Goal: Answer question/provide support: Share knowledge or assist other users

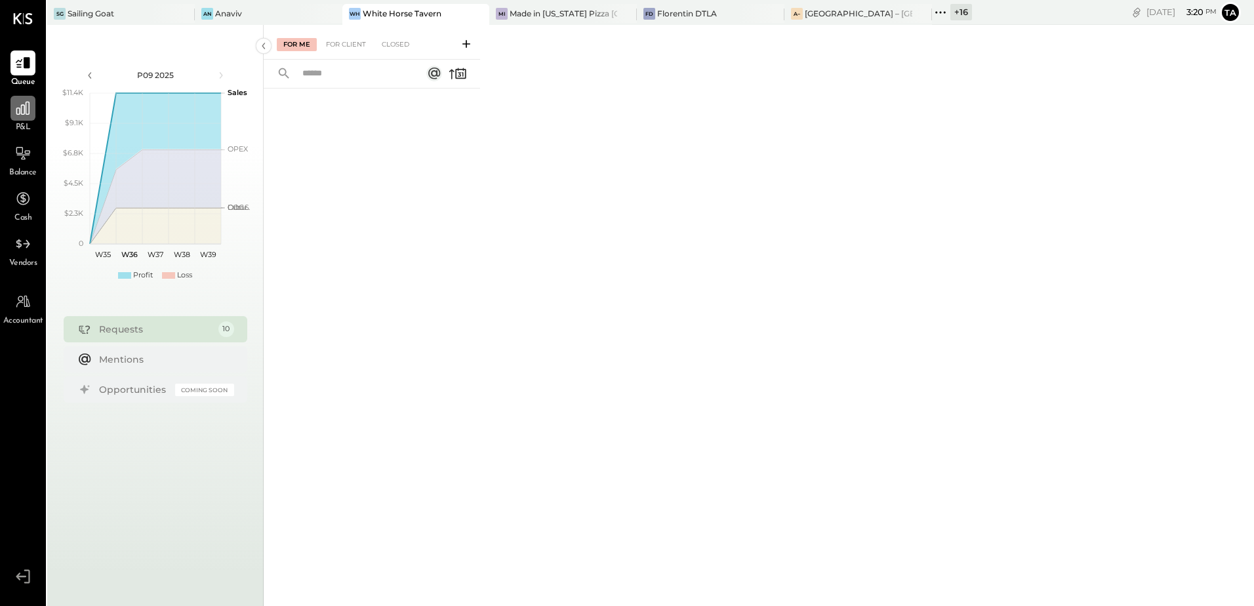
click at [14, 114] on icon at bounding box center [22, 108] width 17 height 17
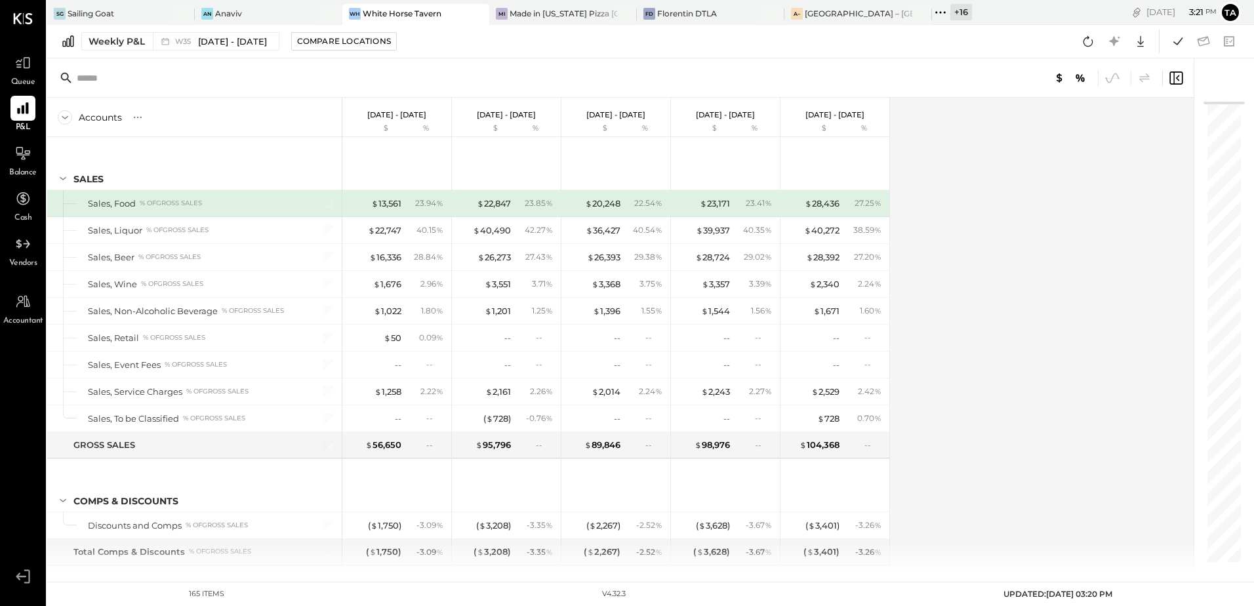
click at [956, 368] on div "Accounts S % GL [DATE] - [DATE] $ % [DATE] - [DATE] $ % [DATE] - [DATE] $ % [DA…" at bounding box center [621, 336] width 1148 height 476
click at [121, 47] on div "Weekly P&L" at bounding box center [117, 41] width 56 height 13
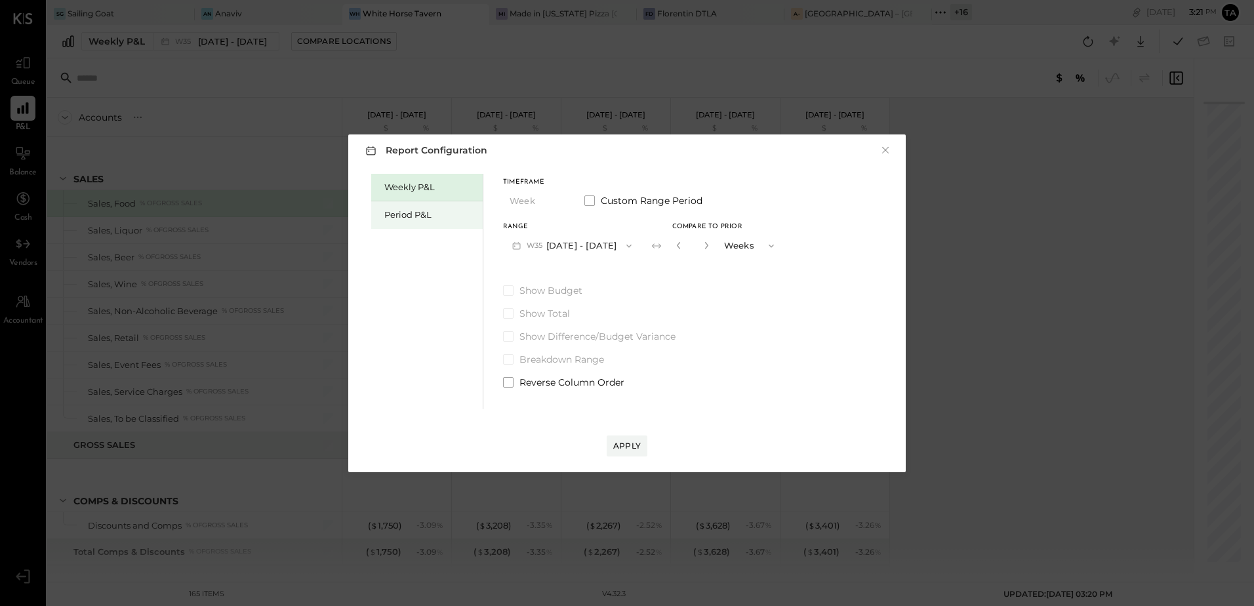
click at [405, 216] on div "Period P&L" at bounding box center [430, 214] width 92 height 12
click at [581, 245] on button "P09 [DATE] - [DATE]" at bounding box center [571, 245] width 136 height 24
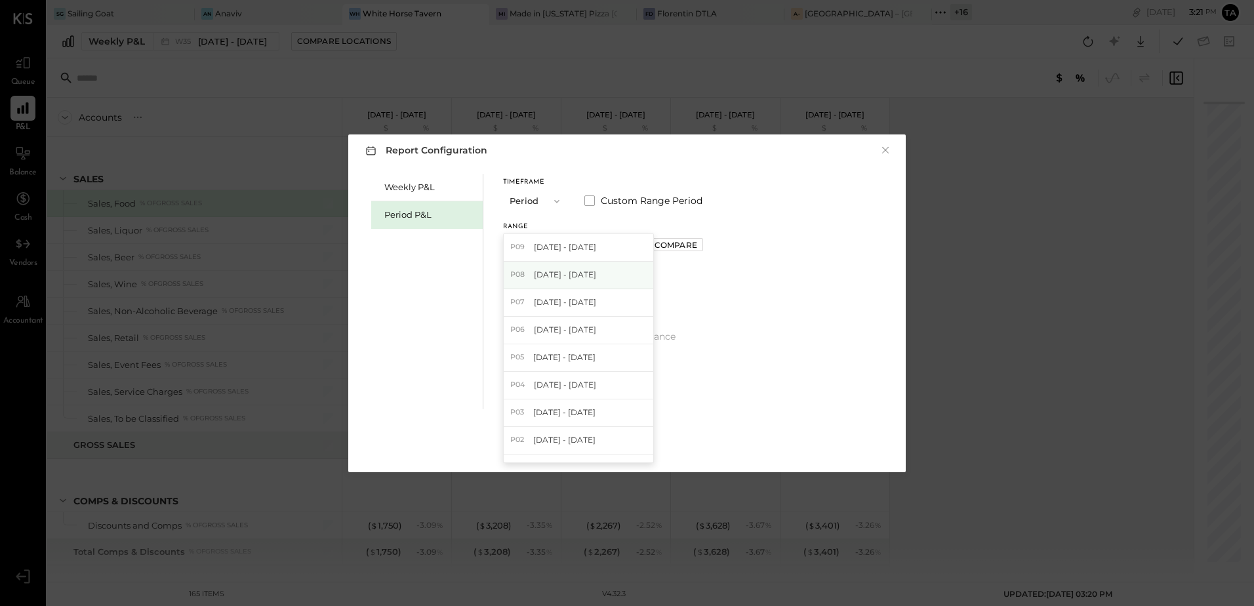
click at [555, 280] on span "[DATE] - [DATE]" at bounding box center [565, 274] width 62 height 11
click at [629, 446] on div "Apply" at bounding box center [627, 445] width 28 height 11
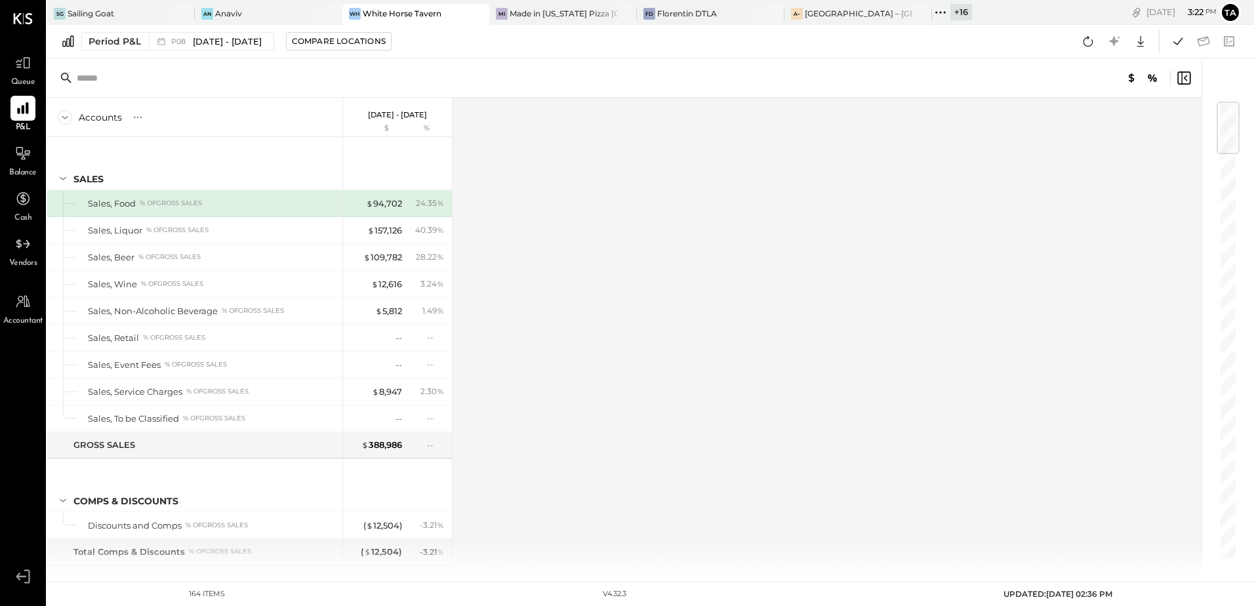
click at [732, 385] on div "Accounts S % GL [DATE] - [DATE] $ % SALES Sales, Food % of GROSS SALES Sales, L…" at bounding box center [625, 336] width 1156 height 476
drag, startPoint x: 27, startPoint y: 160, endPoint x: 416, endPoint y: 496, distance: 514.6
click at [27, 161] on icon at bounding box center [23, 154] width 16 height 16
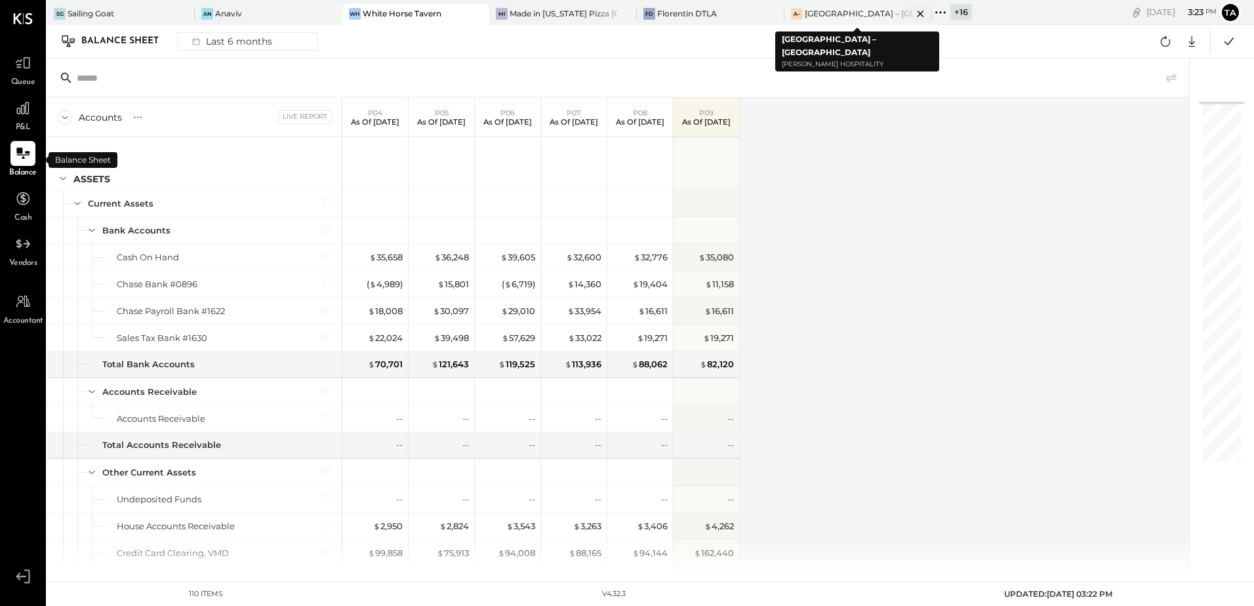
click at [825, 22] on div "A– [GEOGRAPHIC_DATA] – [GEOGRAPHIC_DATA]" at bounding box center [858, 14] width 148 height 21
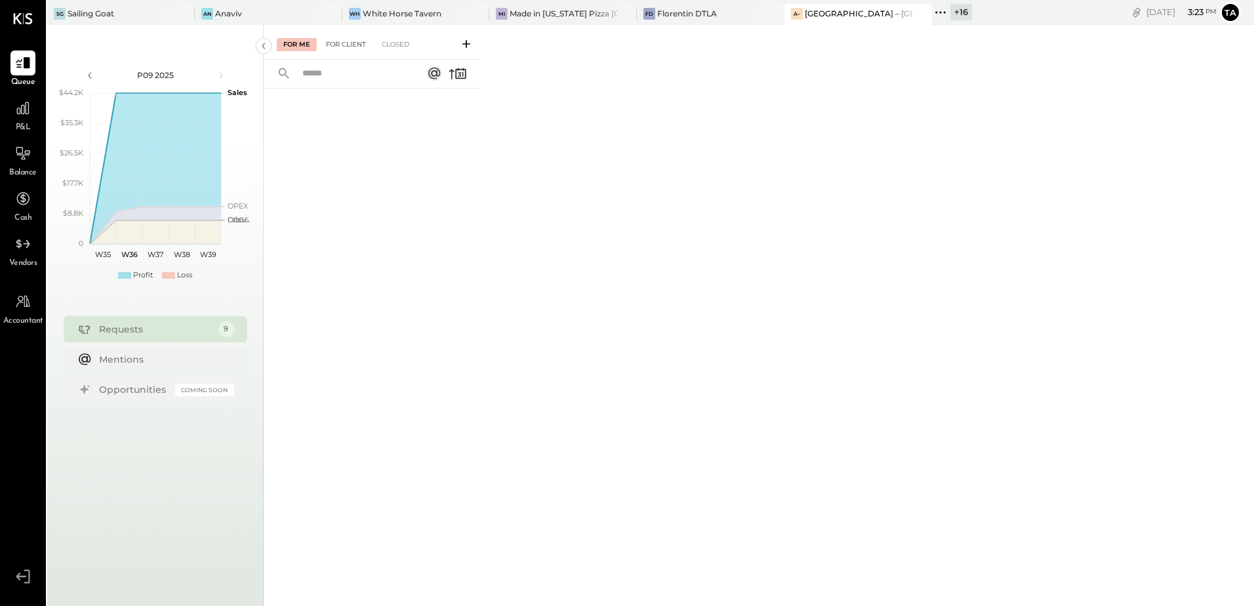
click at [341, 49] on div "For Client" at bounding box center [345, 44] width 53 height 13
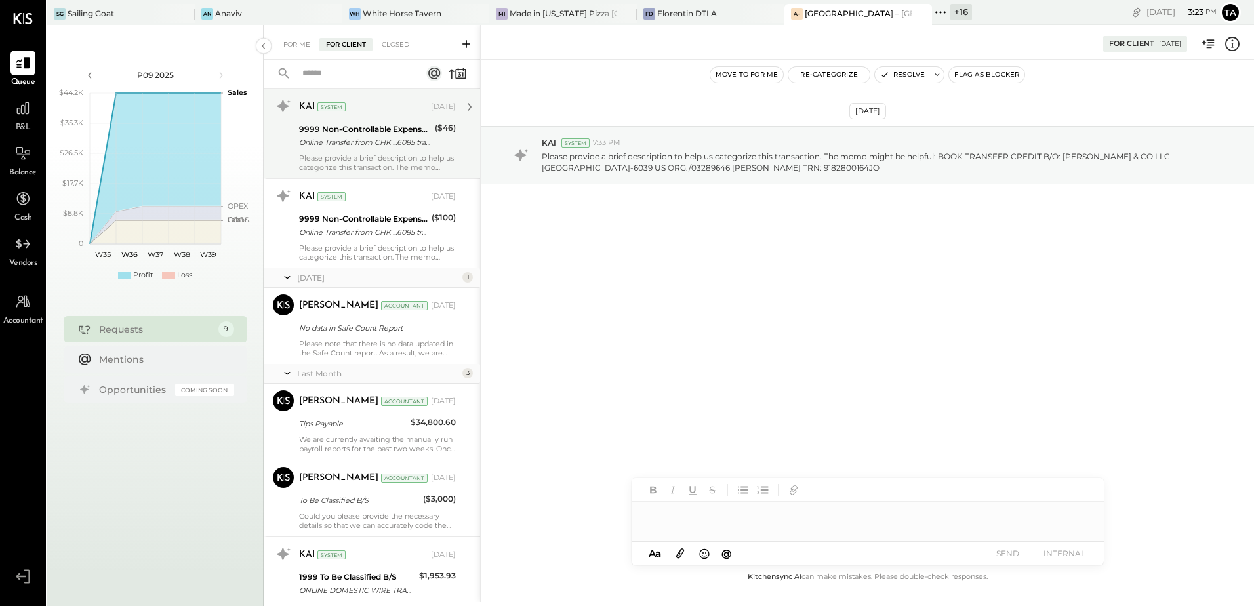
scroll to position [197, 0]
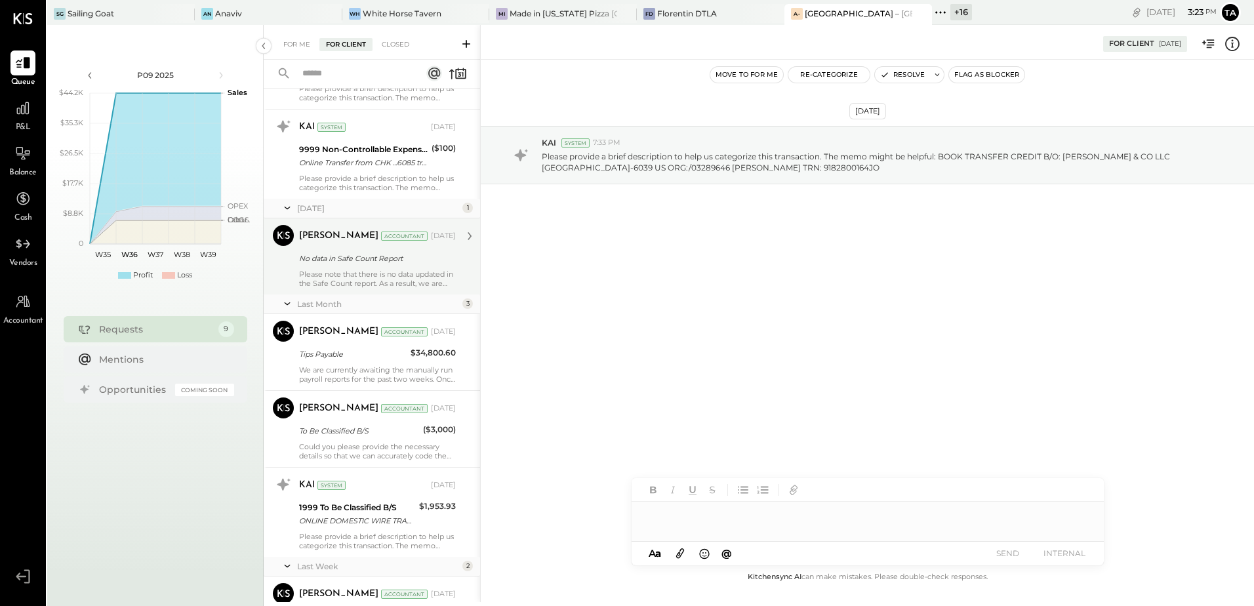
click at [331, 283] on div "Please note that there is no data updated in the Safe Count report. As a result…" at bounding box center [377, 278] width 157 height 18
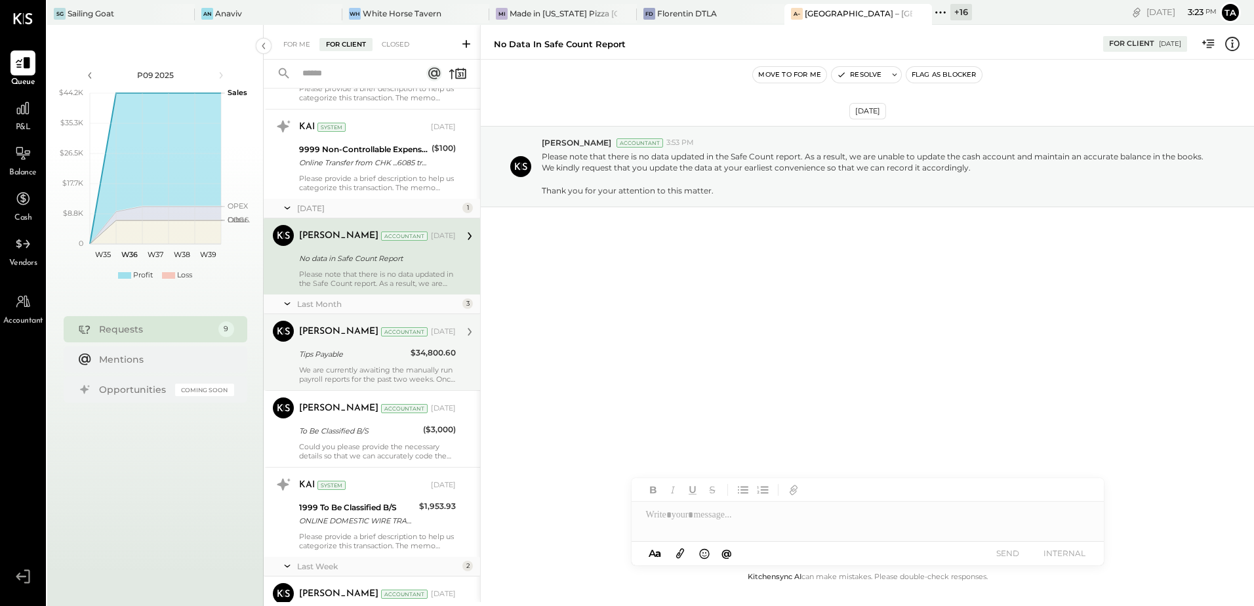
click at [346, 353] on div "Tips Payable" at bounding box center [353, 353] width 108 height 13
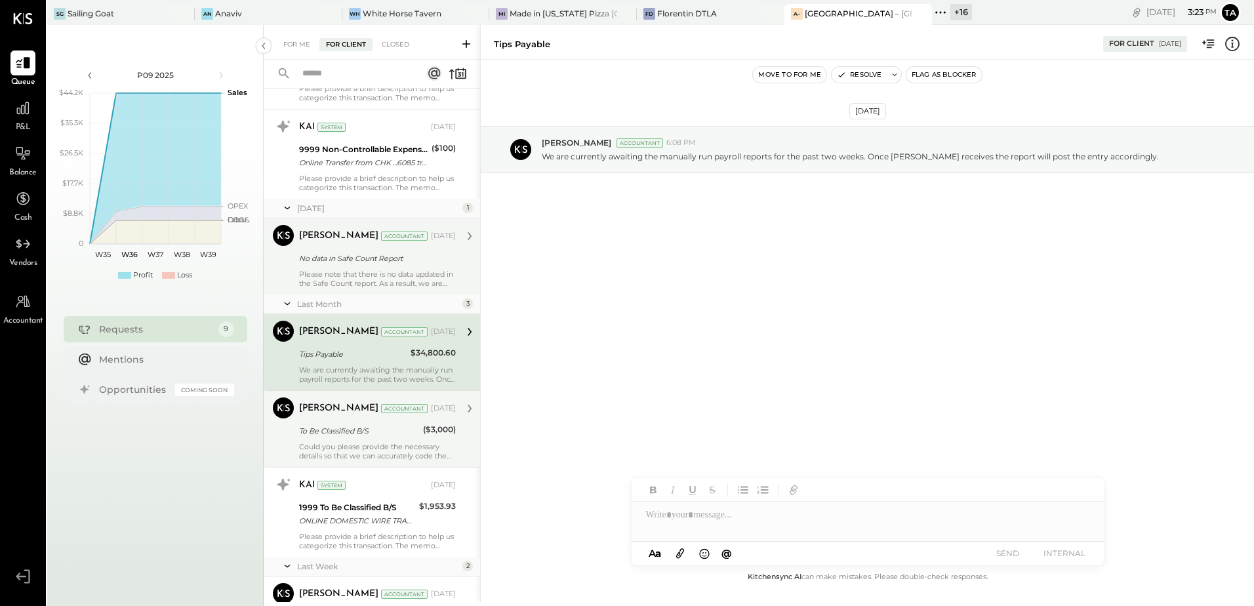
scroll to position [262, 0]
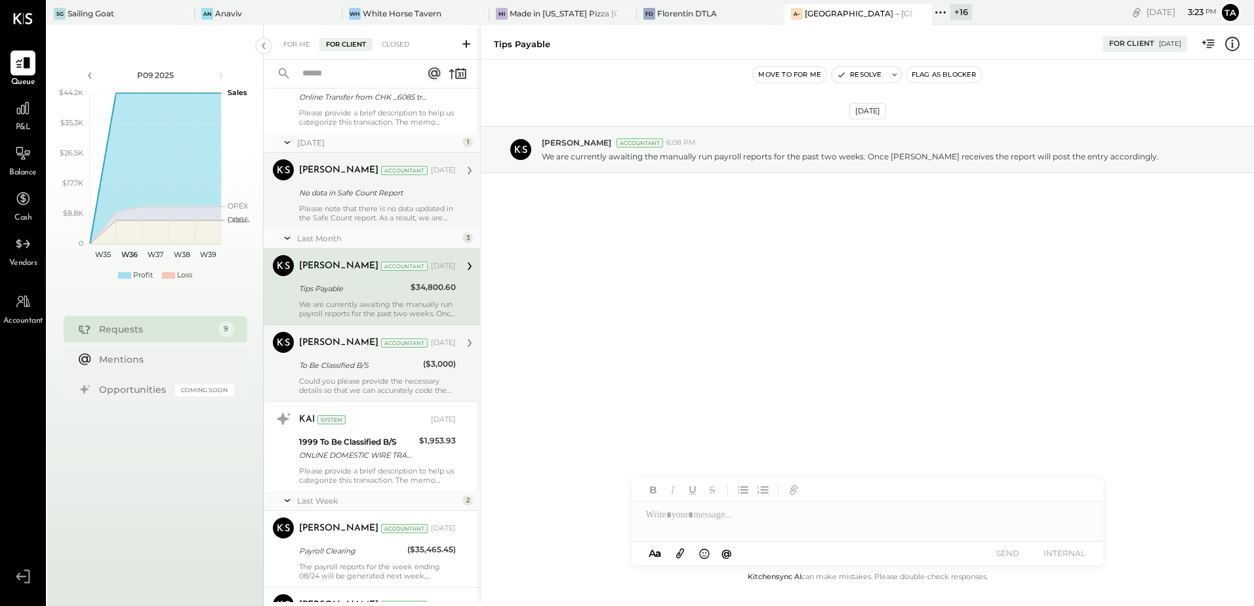
click at [347, 363] on div "To Be Classified B/S" at bounding box center [359, 365] width 120 height 13
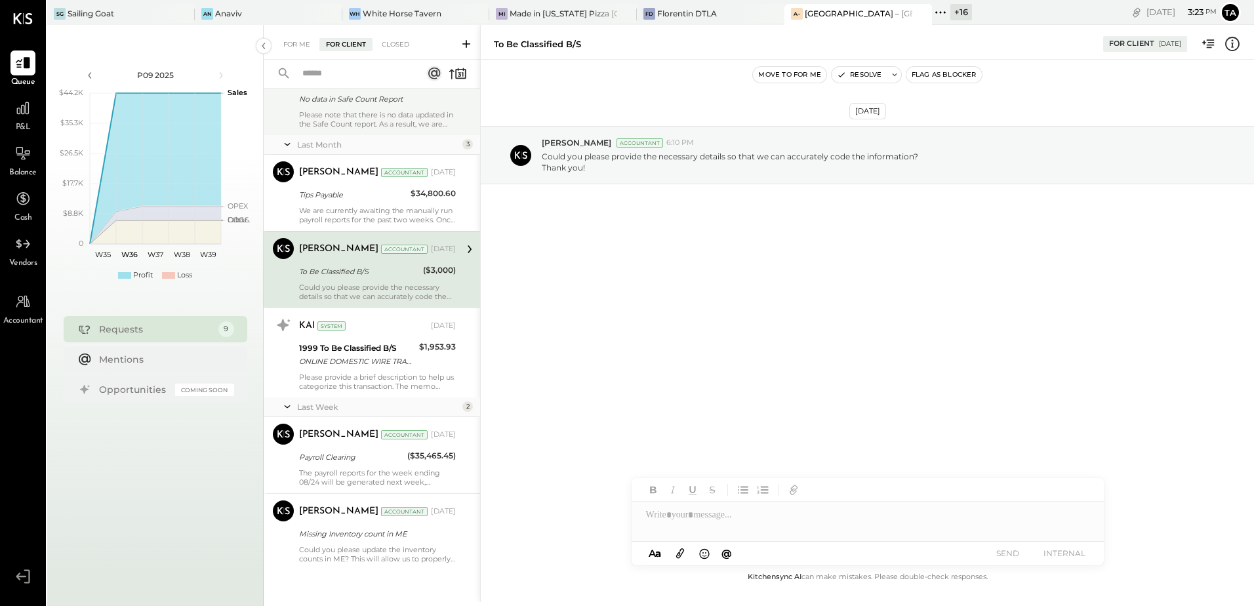
scroll to position [361, 0]
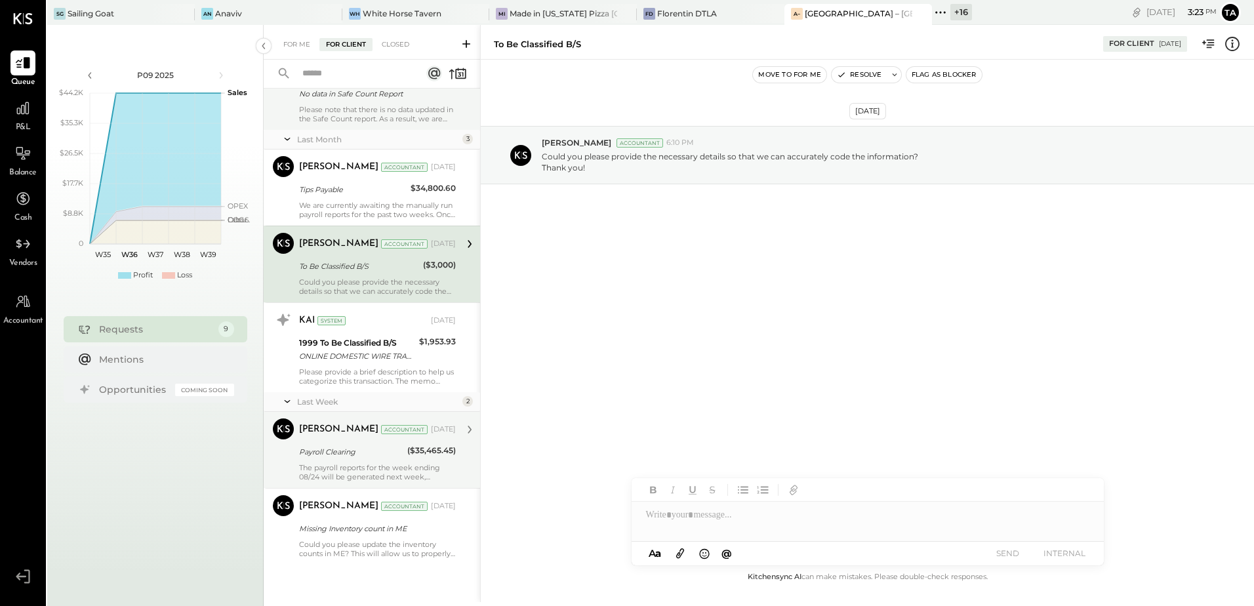
click at [347, 448] on div "Payroll Clearing" at bounding box center [351, 451] width 104 height 13
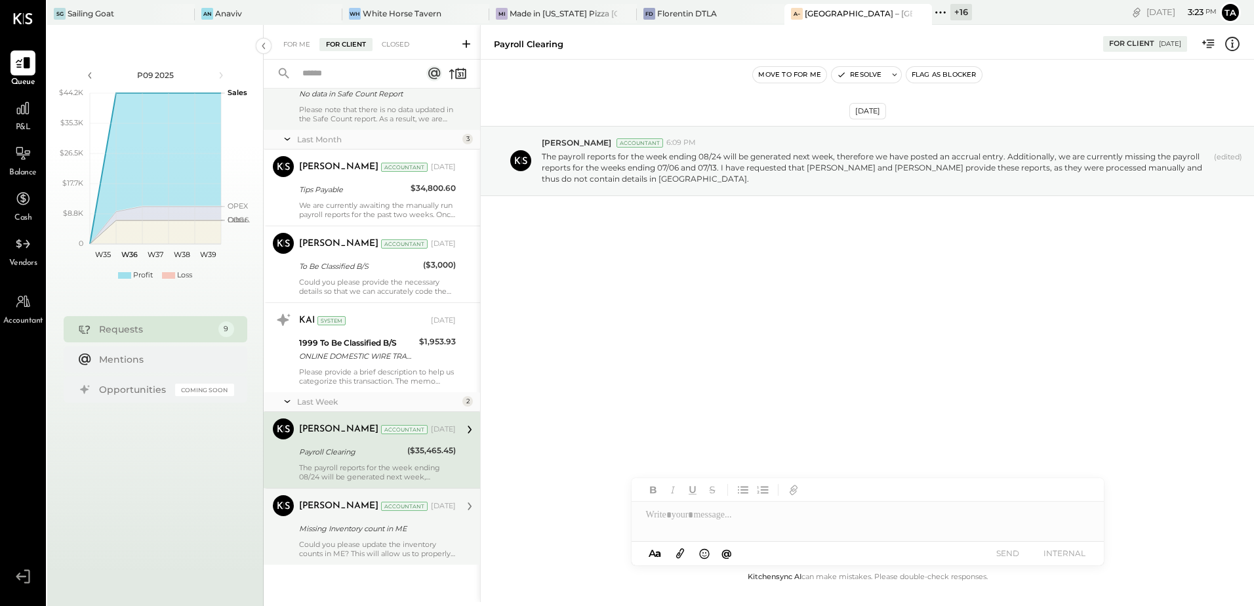
click at [340, 538] on div "[PERSON_NAME] Accountant [DATE] Missing Inventory count in ME Could you please …" at bounding box center [377, 526] width 157 height 63
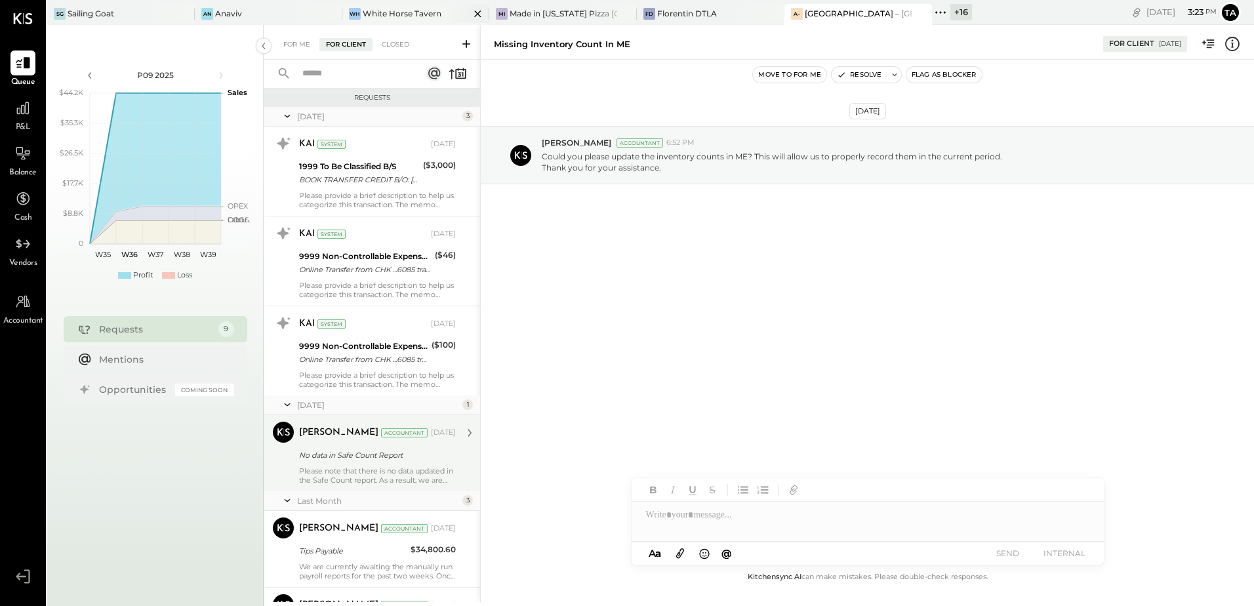
click at [374, 20] on div "[PERSON_NAME] Horse Tavern" at bounding box center [416, 14] width 148 height 21
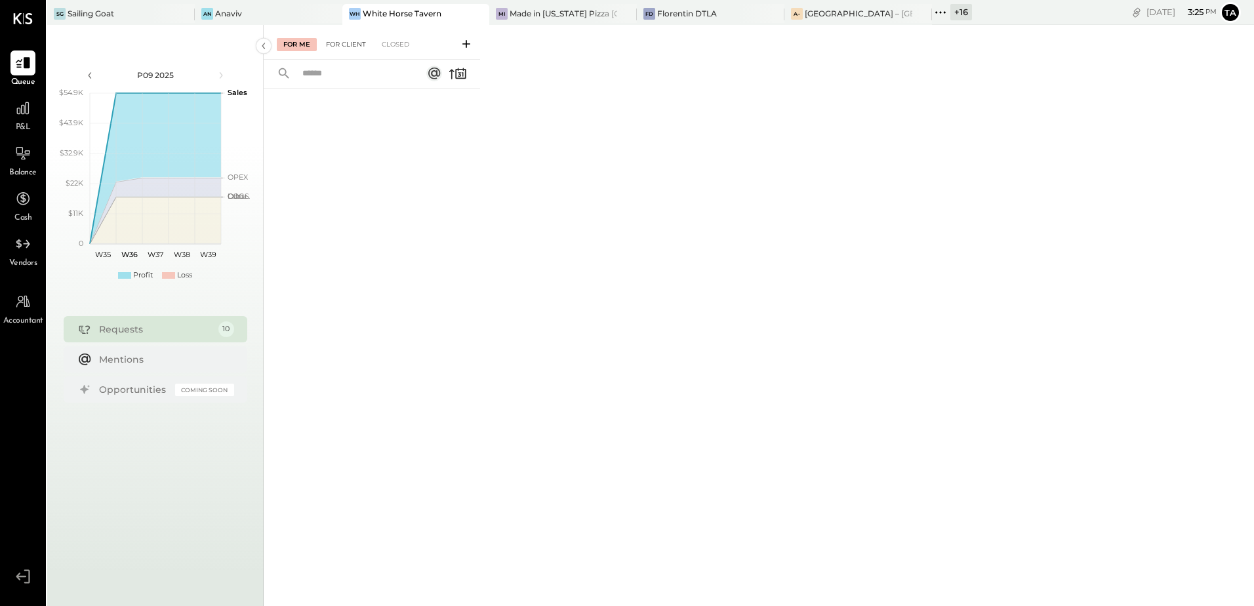
click at [344, 41] on div "For Client" at bounding box center [345, 44] width 53 height 13
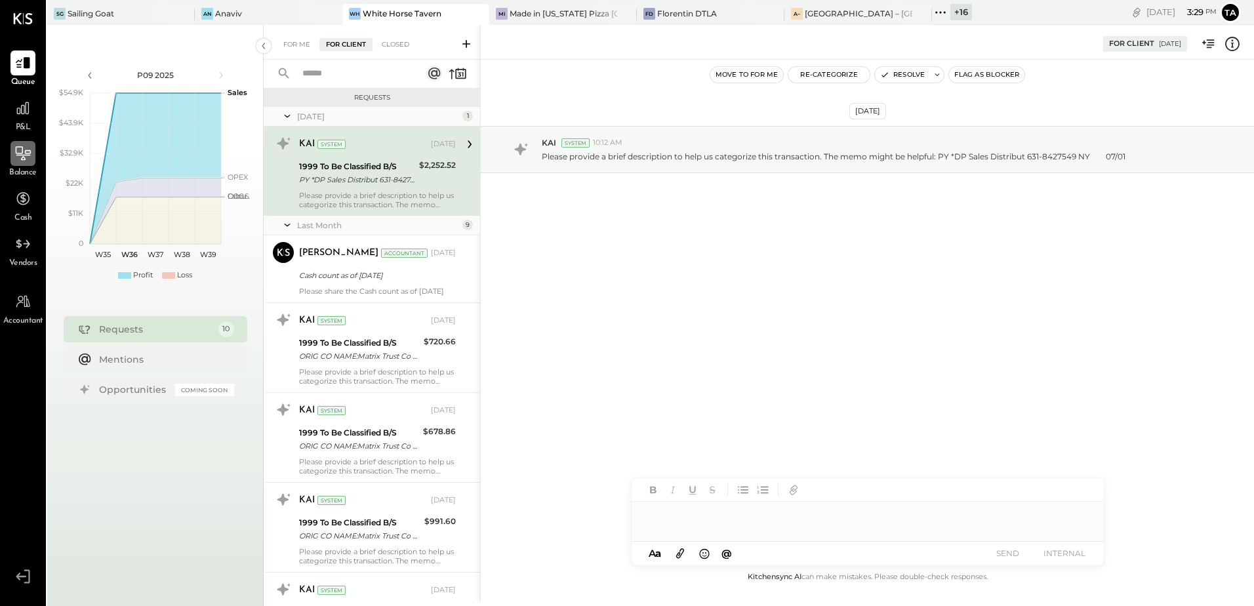
click at [31, 164] on div at bounding box center [22, 153] width 25 height 25
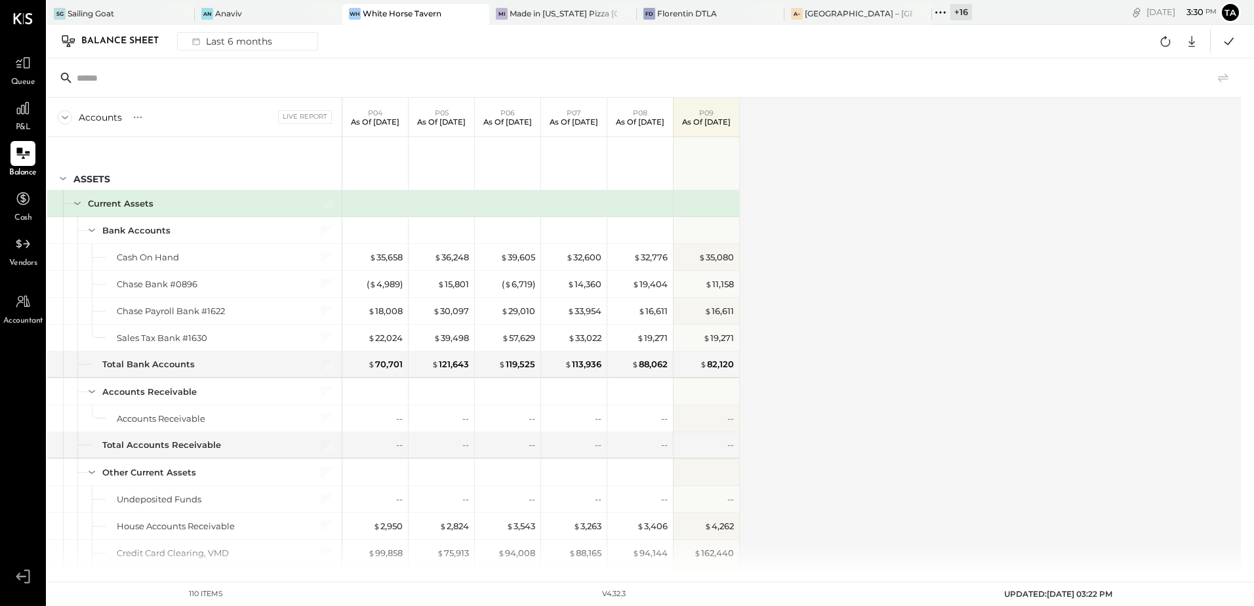
click at [850, 349] on div "Accounts S GL Live Report P04 As of [DATE] P05 As of [DATE] P06 As of [DATE] P0…" at bounding box center [644, 336] width 1195 height 476
click at [870, 323] on div "Accounts S GL Live Report P04 As of [DATE] P05 As of [DATE] P06 As of [DATE] P0…" at bounding box center [644, 336] width 1195 height 476
click at [874, 368] on div "Accounts S GL Live Report P04 As of [DATE] P05 As of [DATE] P06 As of [DATE] P0…" at bounding box center [644, 336] width 1195 height 476
click at [132, 118] on icon at bounding box center [137, 117] width 13 height 13
click at [151, 122] on div "GL" at bounding box center [150, 116] width 13 height 11
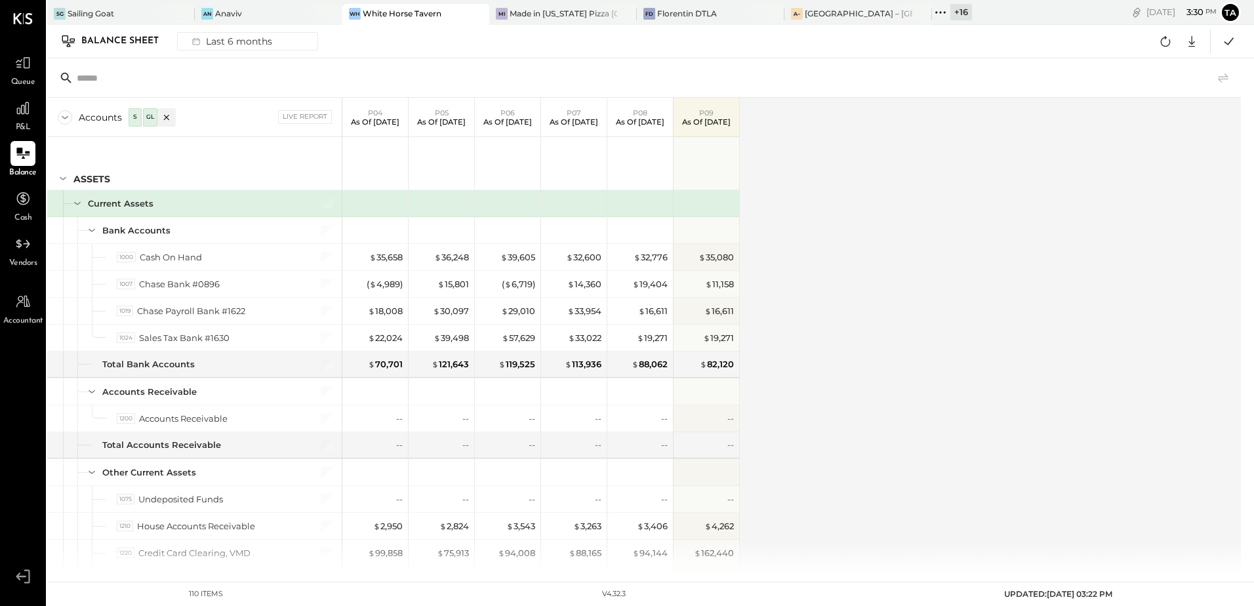
click at [877, 358] on div "Accounts S GL Live Report P04 As of [DATE] P05 As of [DATE] P06 As of [DATE] P0…" at bounding box center [644, 336] width 1195 height 476
click at [953, 373] on div "Accounts S GL Live Report P04 As of [DATE] P05 As of [DATE] P06 As of [DATE] P0…" at bounding box center [644, 336] width 1195 height 476
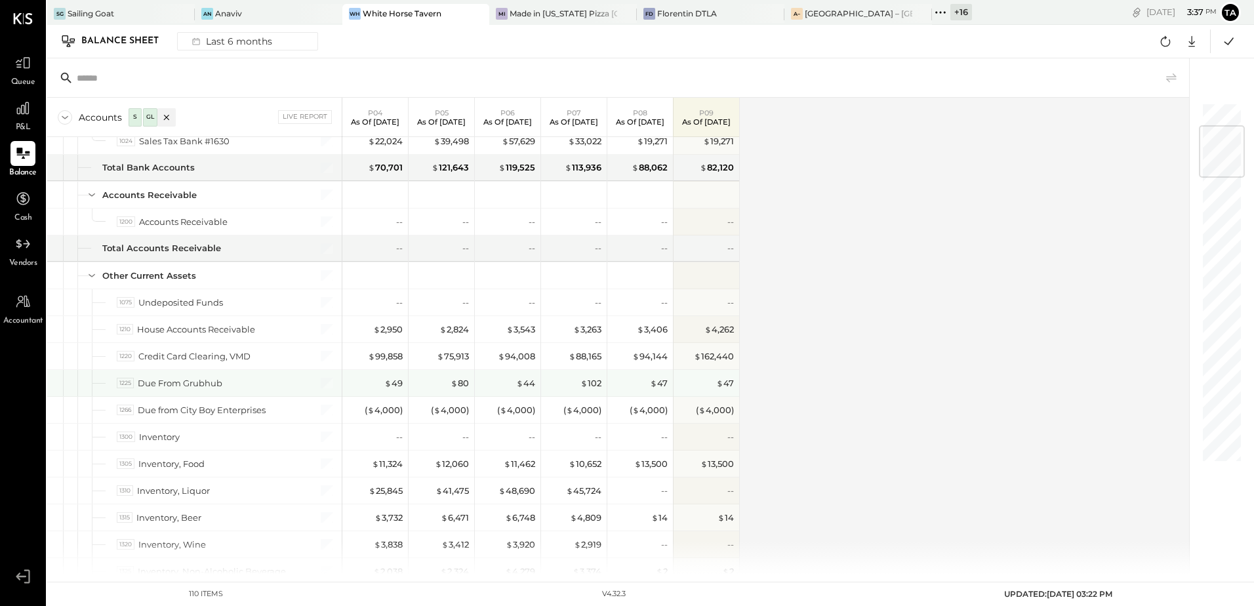
scroll to position [328, 0]
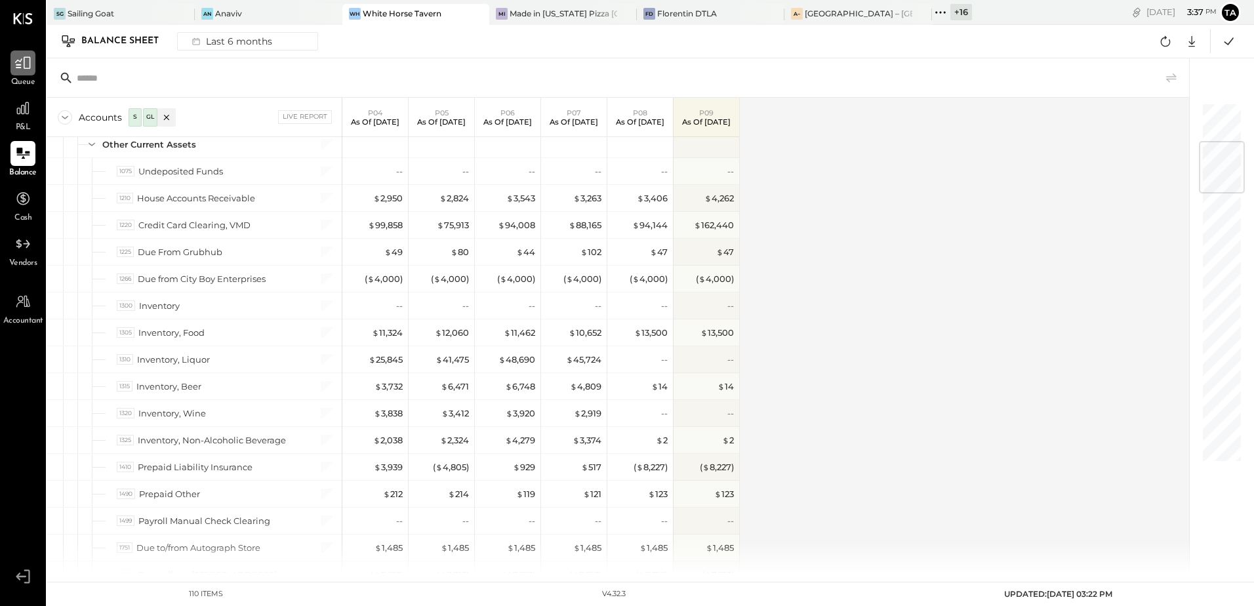
click at [18, 73] on div at bounding box center [22, 62] width 25 height 25
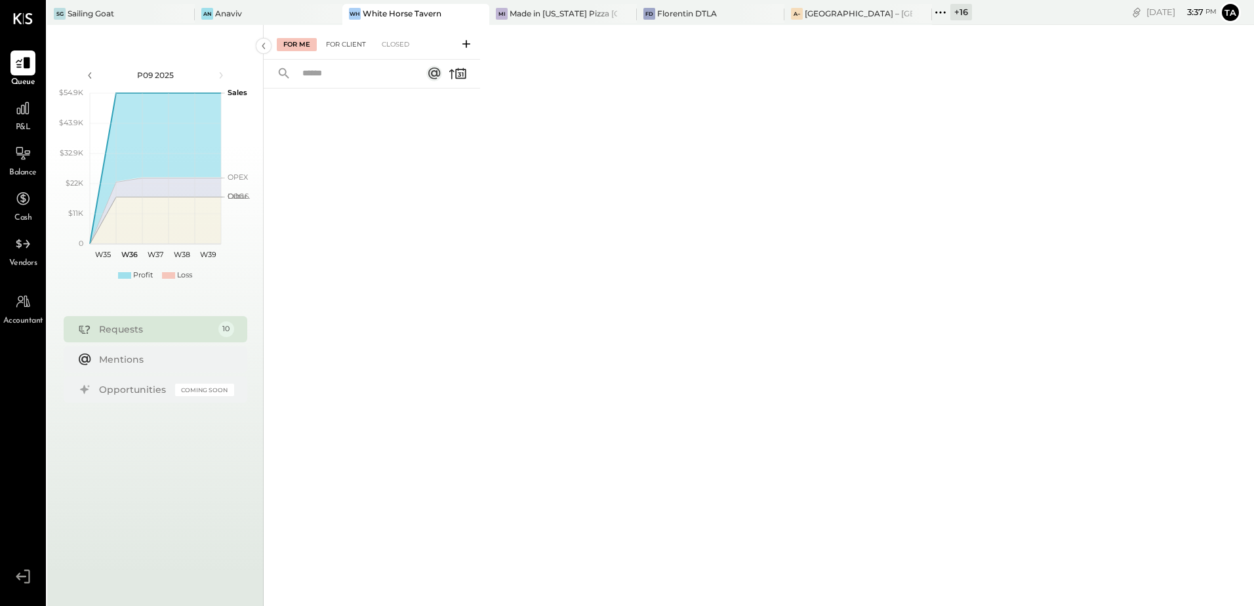
click at [344, 39] on div "For Client" at bounding box center [345, 44] width 53 height 13
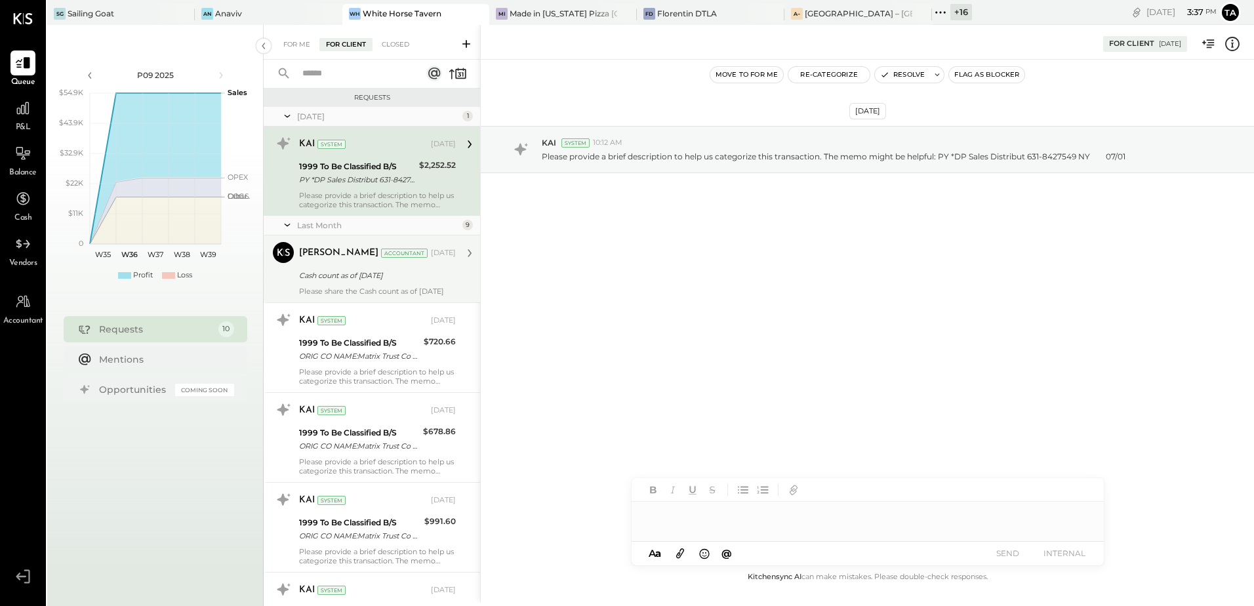
click at [348, 287] on div "Please share the Cash count as of [DATE]" at bounding box center [377, 291] width 157 height 9
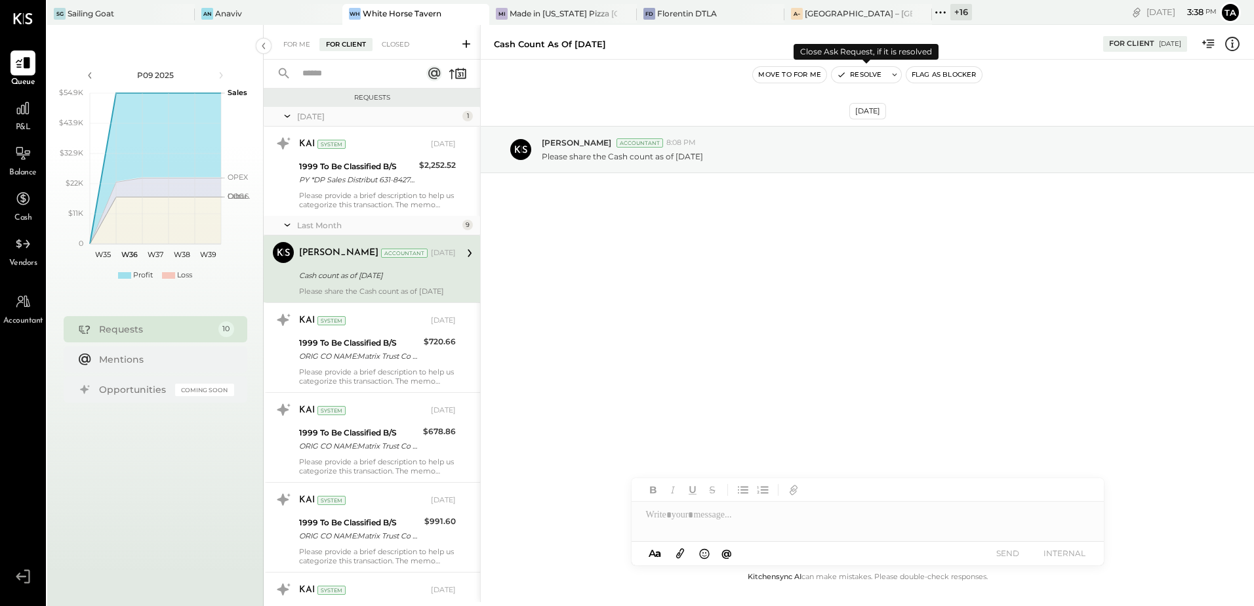
click at [854, 75] on button "Resolve" at bounding box center [858, 75] width 55 height 16
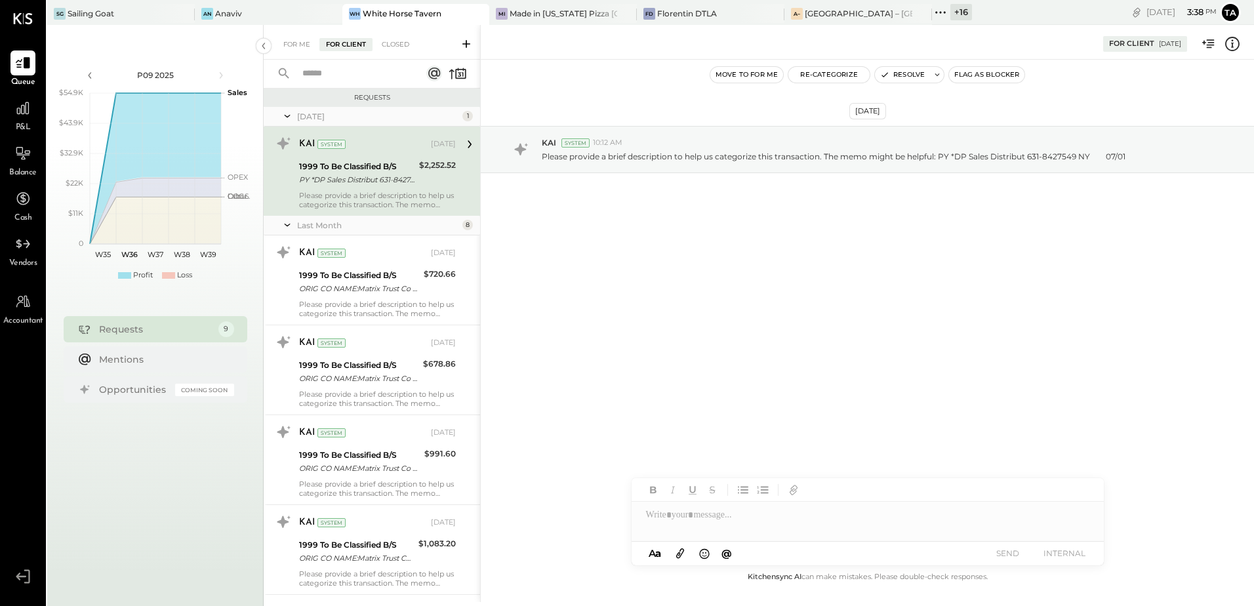
click at [466, 45] on icon at bounding box center [466, 44] width 8 height 8
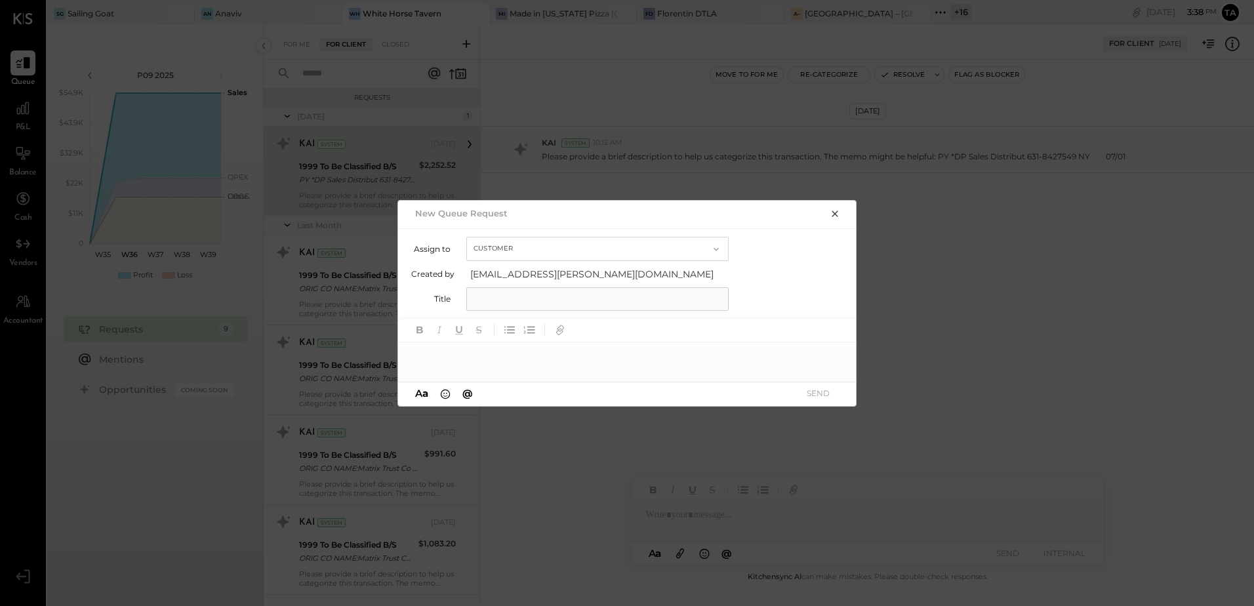
click at [585, 307] on input "text" at bounding box center [597, 299] width 262 height 24
type input "**********"
click at [554, 361] on div "**********" at bounding box center [627, 355] width 459 height 26
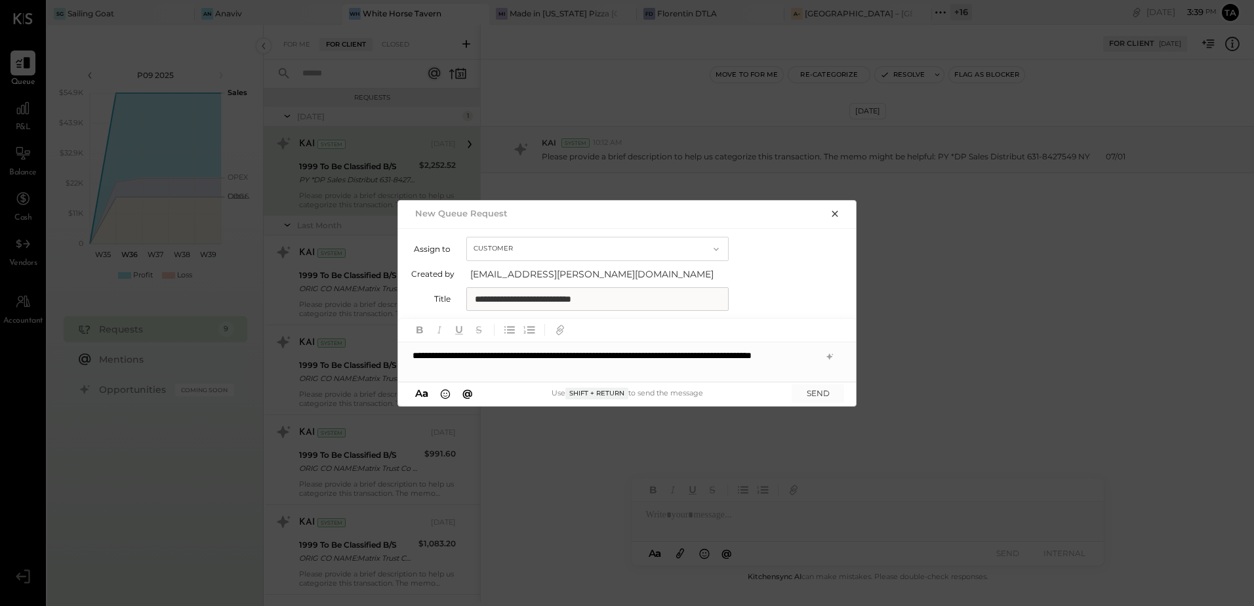
click at [738, 357] on div "**********" at bounding box center [627, 361] width 459 height 39
click at [829, 357] on icon at bounding box center [829, 356] width 6 height 6
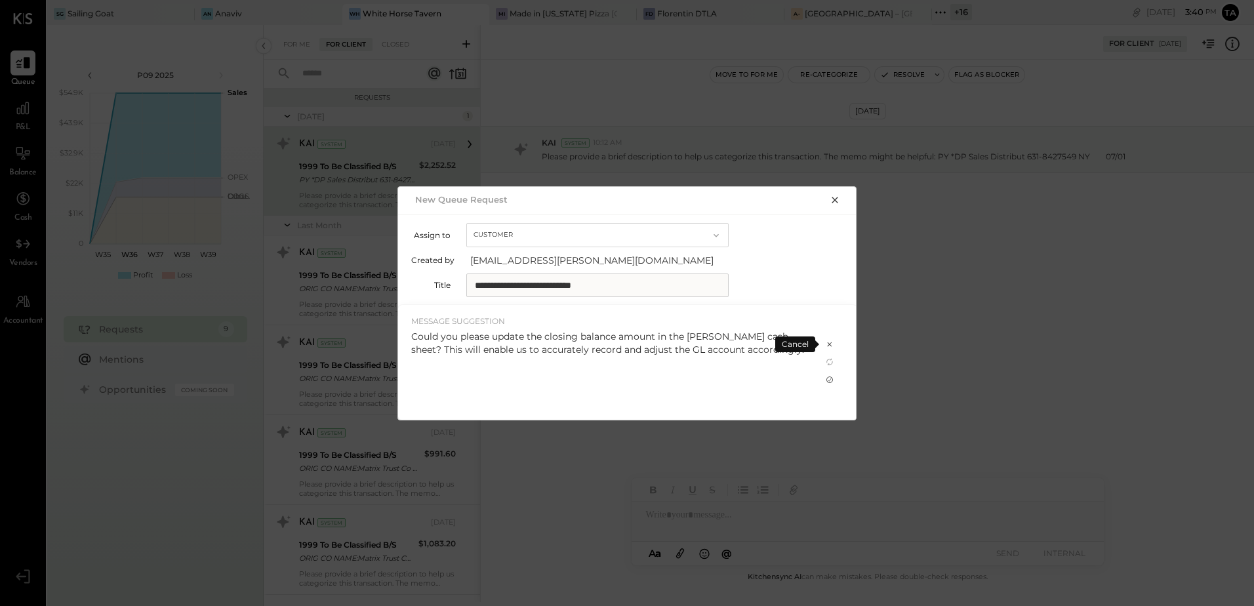
click at [831, 380] on icon at bounding box center [829, 379] width 10 height 10
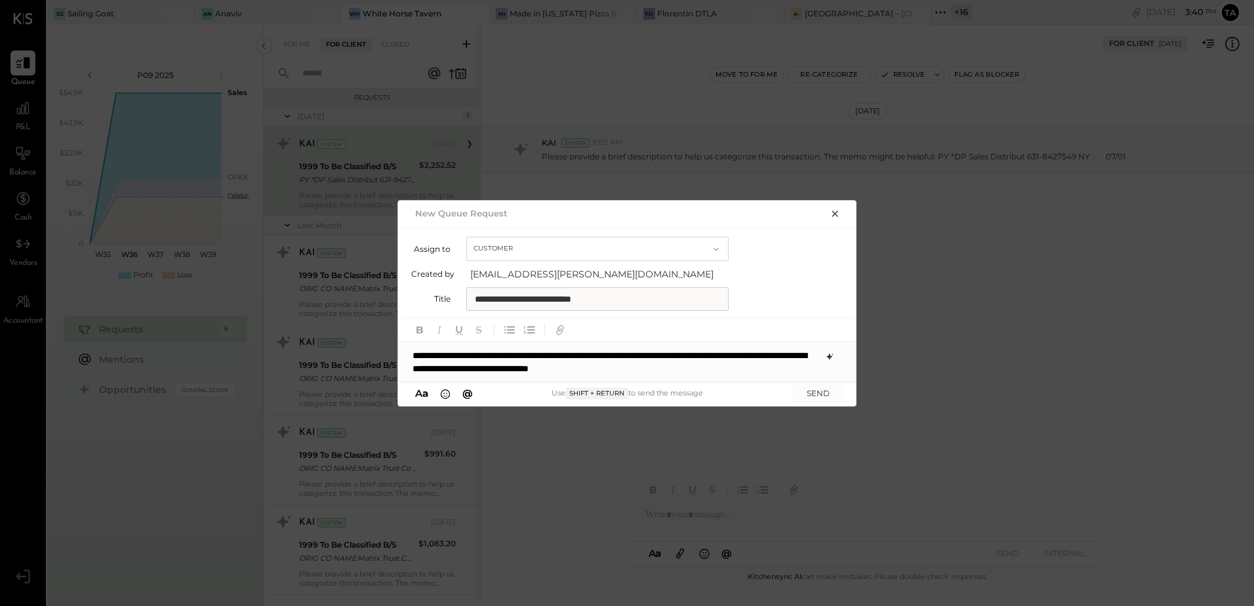
click at [559, 367] on div "**********" at bounding box center [627, 361] width 459 height 39
click at [757, 370] on div "**********" at bounding box center [627, 361] width 459 height 39
click at [825, 395] on button "SEND" at bounding box center [817, 393] width 52 height 18
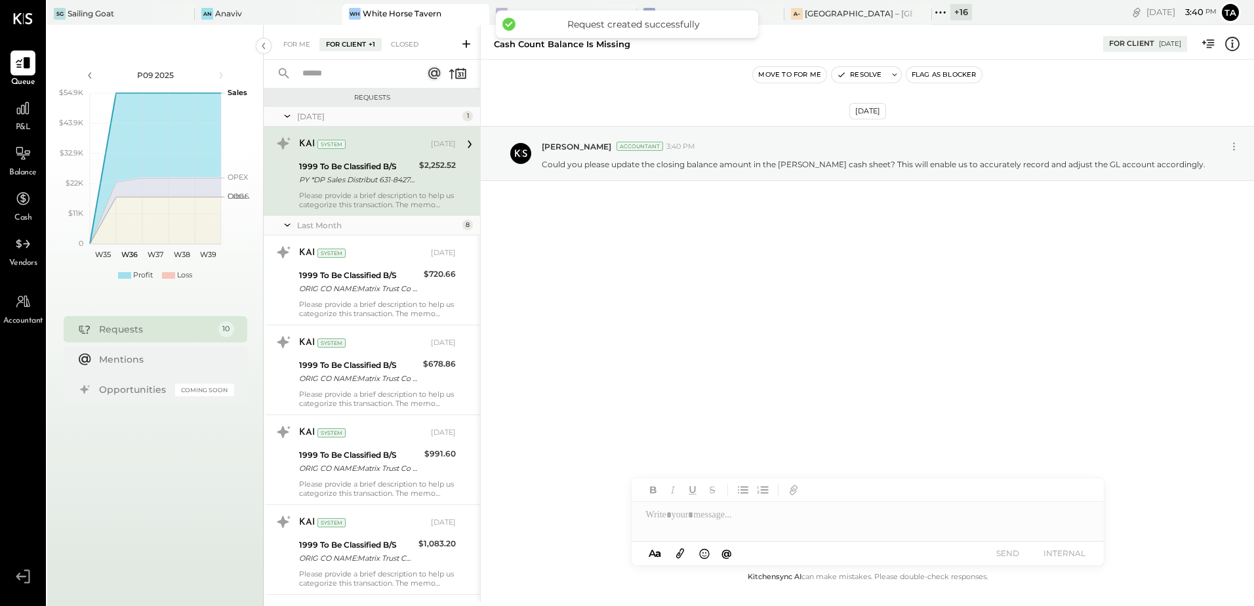
scroll to position [485, 0]
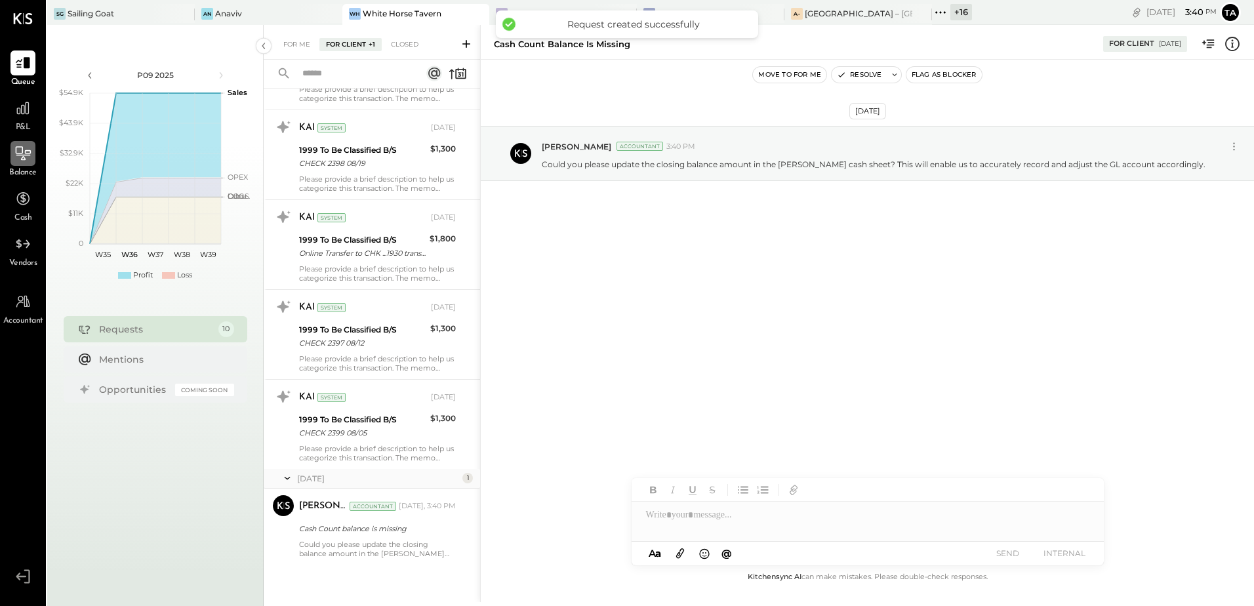
click at [14, 158] on icon at bounding box center [22, 153] width 17 height 17
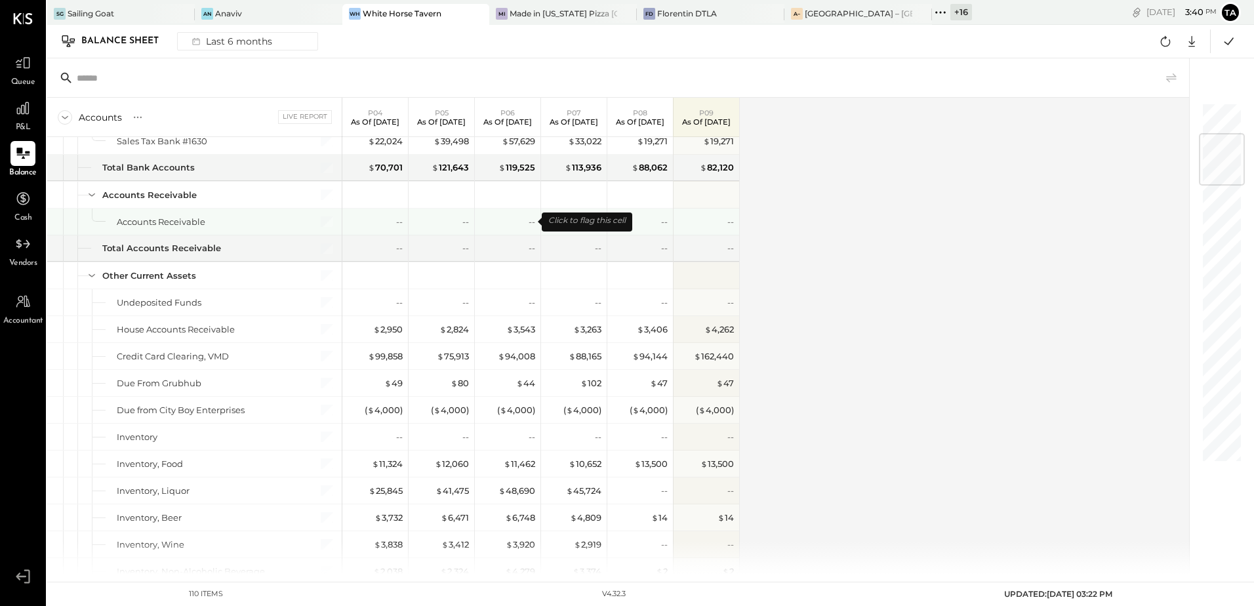
scroll to position [262, 0]
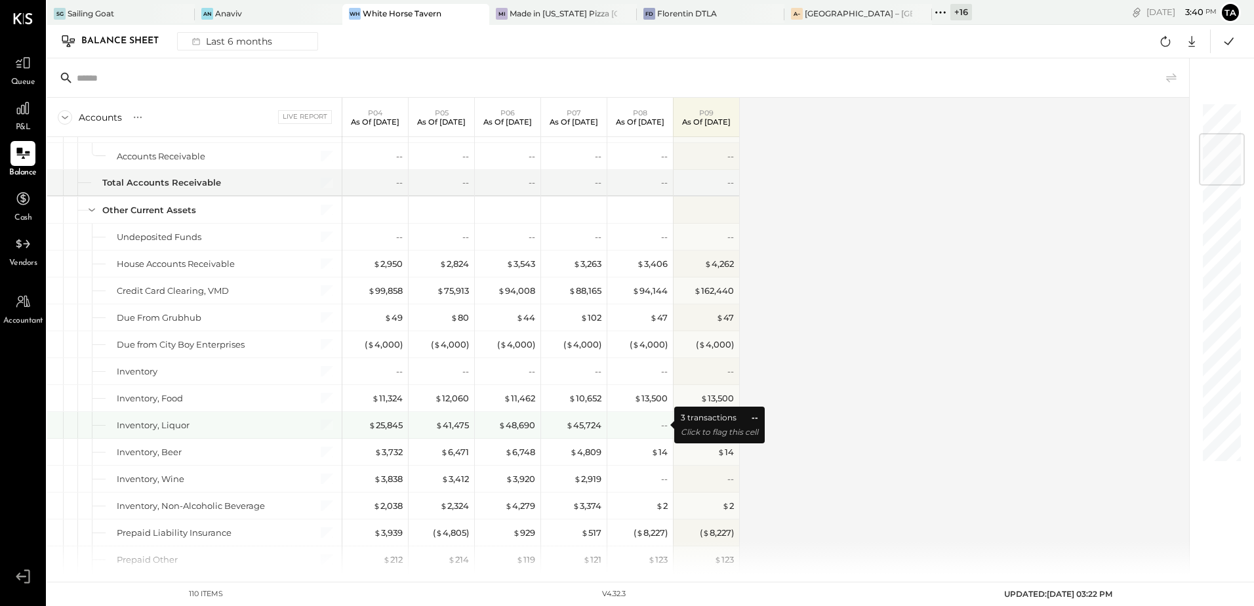
click at [659, 426] on div "--" at bounding box center [641, 425] width 52 height 12
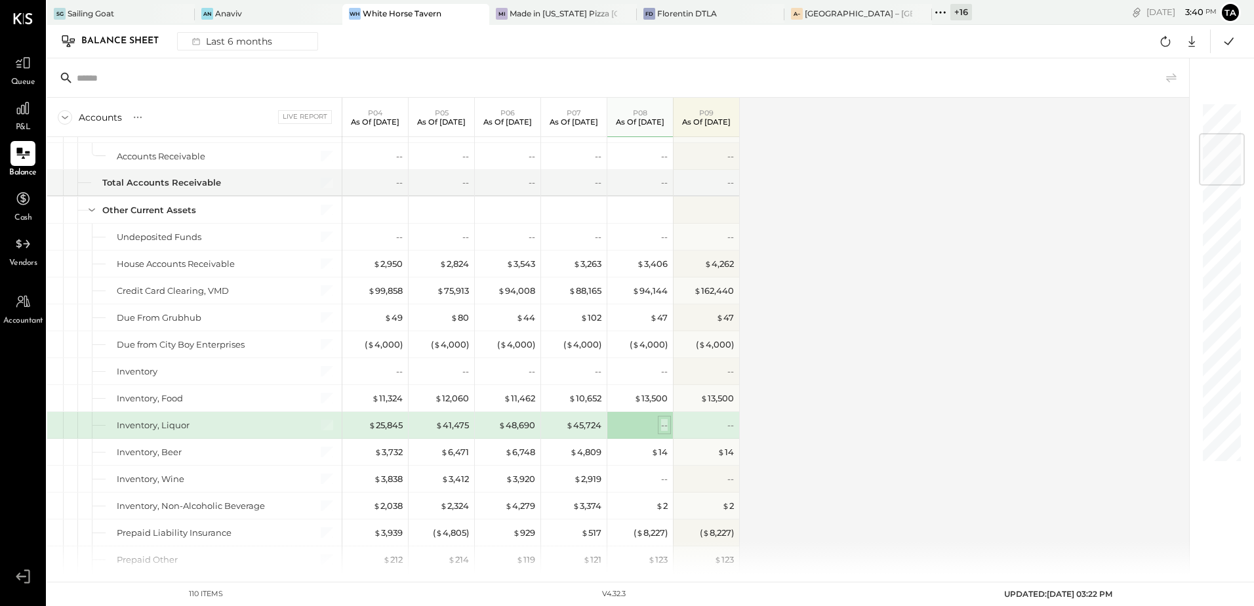
click at [662, 427] on div "--" at bounding box center [664, 425] width 7 height 12
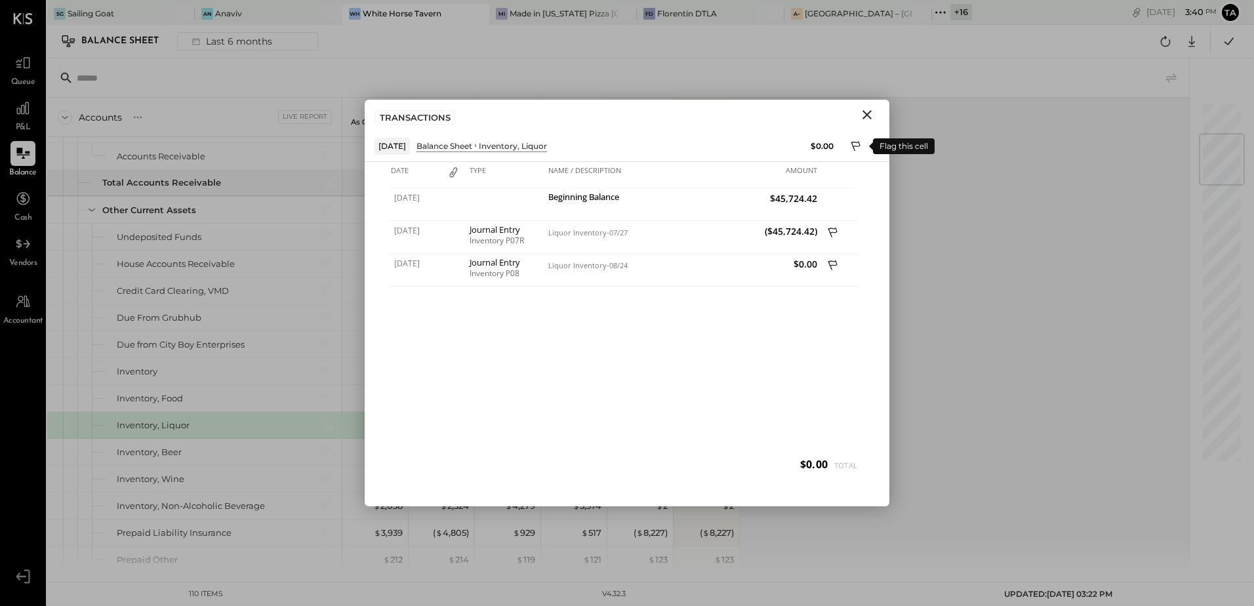
click at [855, 147] on icon at bounding box center [856, 148] width 12 height 16
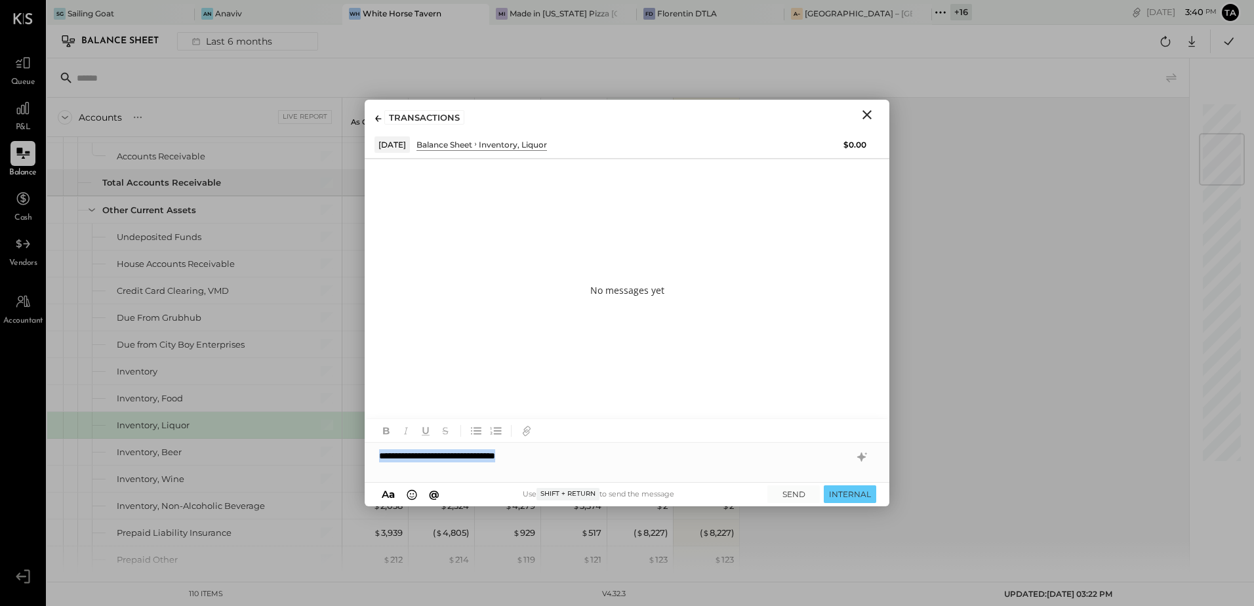
copy div "**********"
click at [863, 455] on icon at bounding box center [862, 457] width 16 height 16
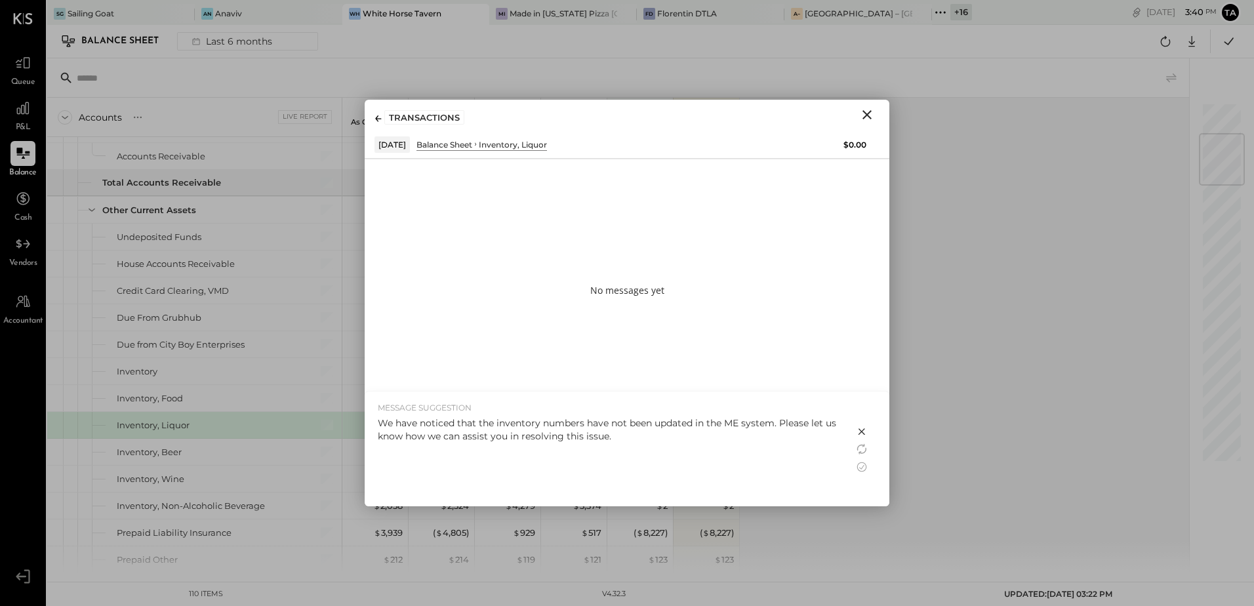
click at [640, 443] on div "We have noticed that the inventory numbers have not been updated in the ME syst…" at bounding box center [609, 457] width 463 height 83
click at [860, 464] on icon at bounding box center [862, 467] width 16 height 16
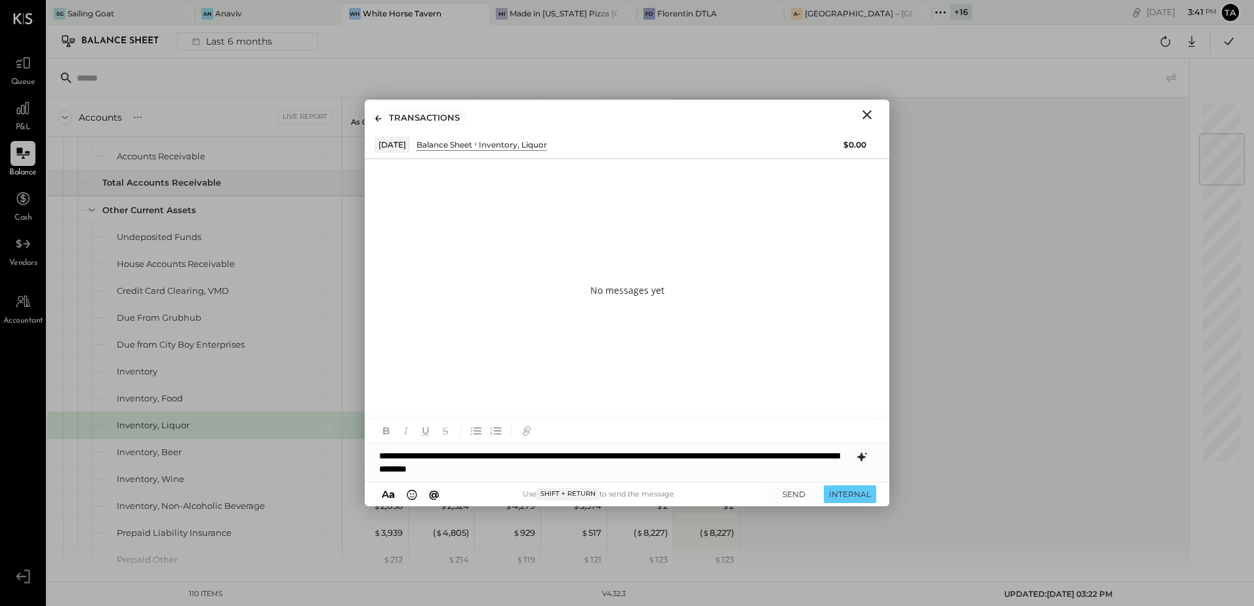
click at [783, 457] on div "**********" at bounding box center [627, 462] width 525 height 39
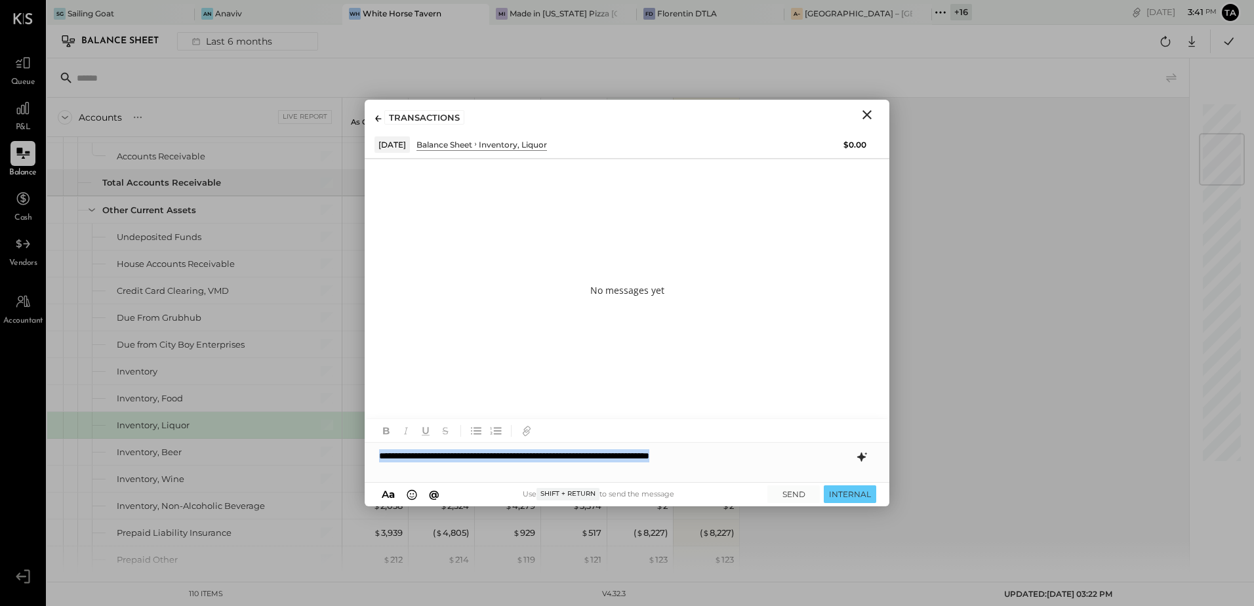
copy div "**********"
click at [795, 458] on div "**********" at bounding box center [627, 456] width 525 height 26
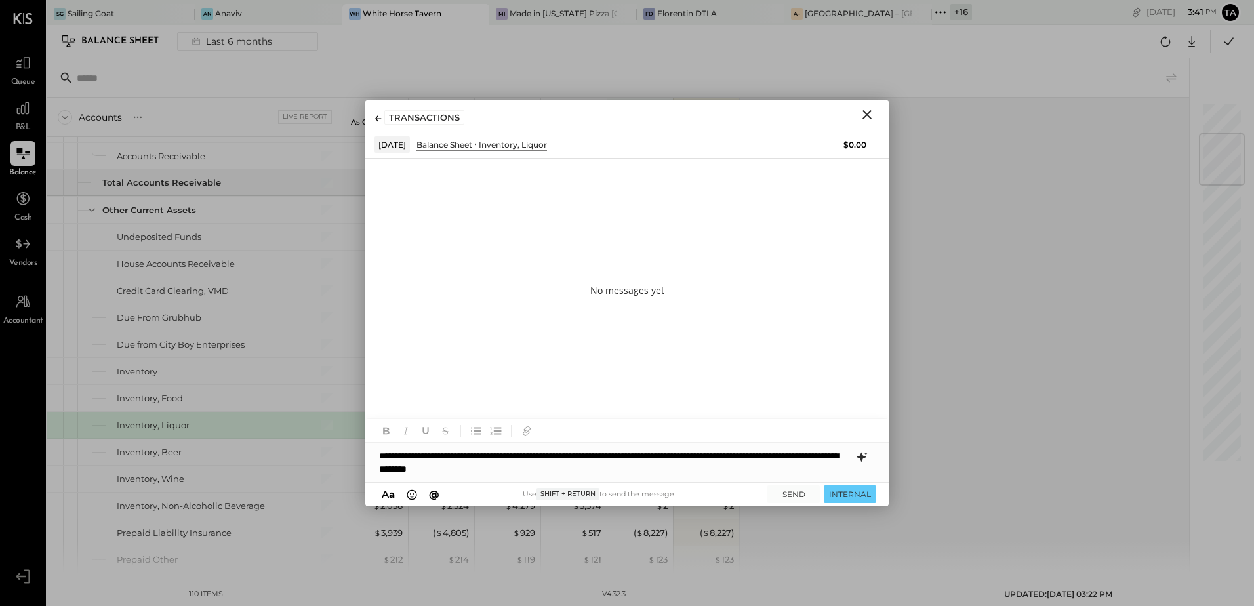
click at [631, 467] on div "**********" at bounding box center [627, 462] width 525 height 39
click at [783, 452] on div "**********" at bounding box center [627, 462] width 525 height 39
click at [861, 462] on icon at bounding box center [862, 457] width 16 height 16
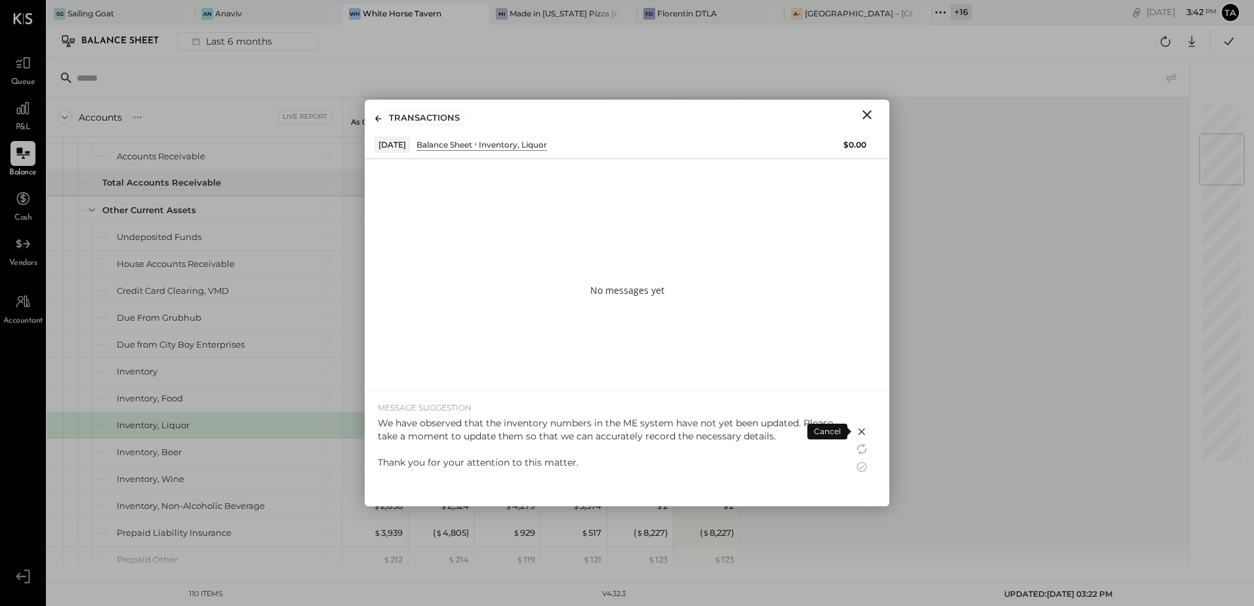
click at [612, 454] on div "We have observed that the inventory numbers in the ME system have not yet been …" at bounding box center [609, 442] width 463 height 52
click at [861, 469] on icon at bounding box center [862, 467] width 10 height 10
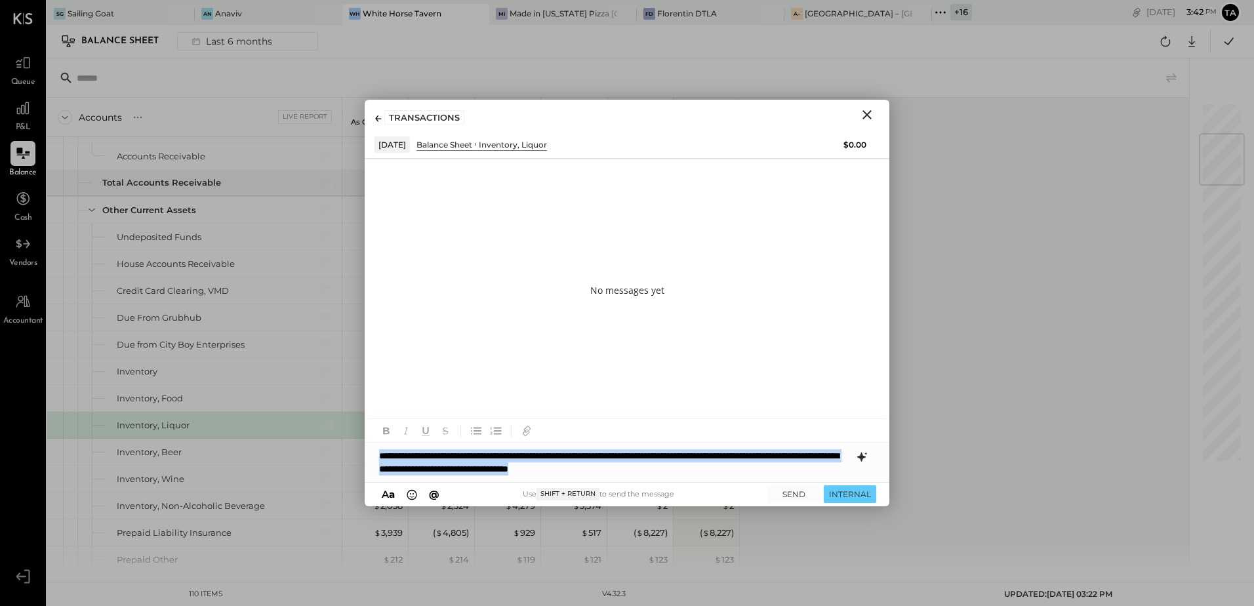
copy div "**********"
click at [648, 471] on div "**********" at bounding box center [627, 462] width 525 height 39
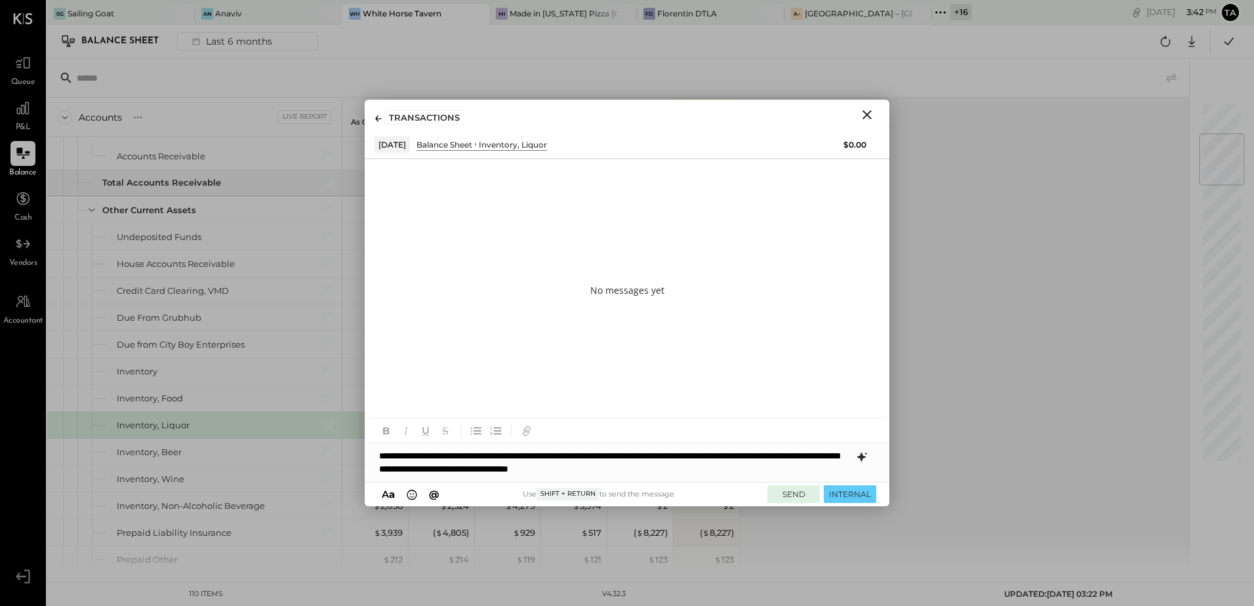
click at [785, 498] on button "SEND" at bounding box center [793, 494] width 52 height 18
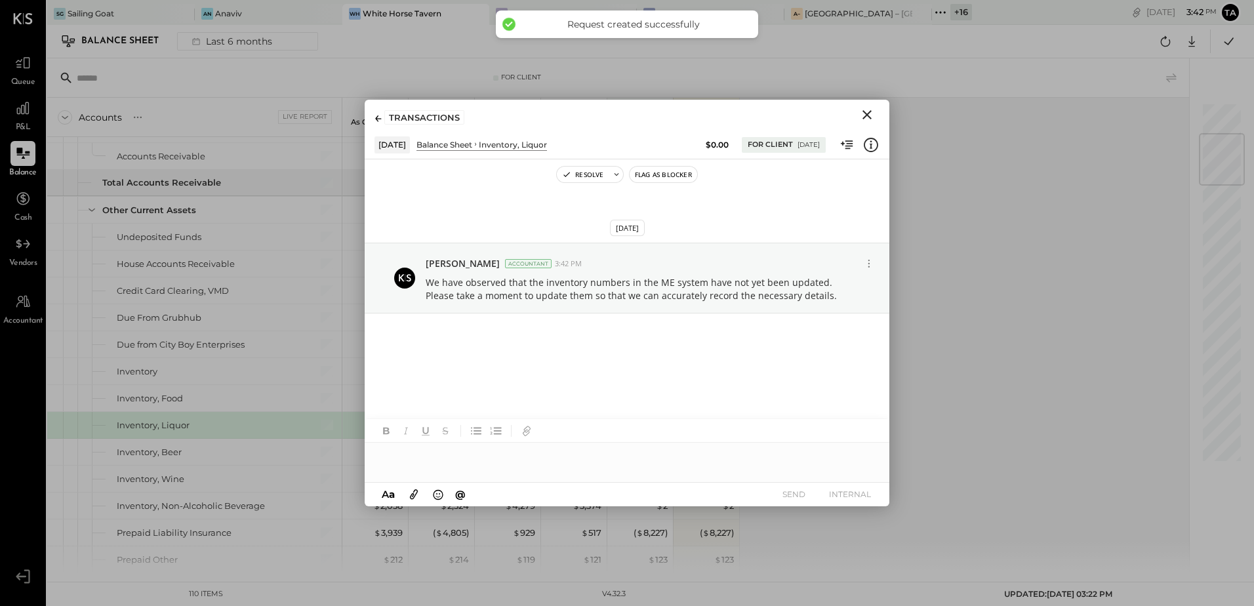
click at [867, 117] on icon "Close" at bounding box center [867, 115] width 16 height 16
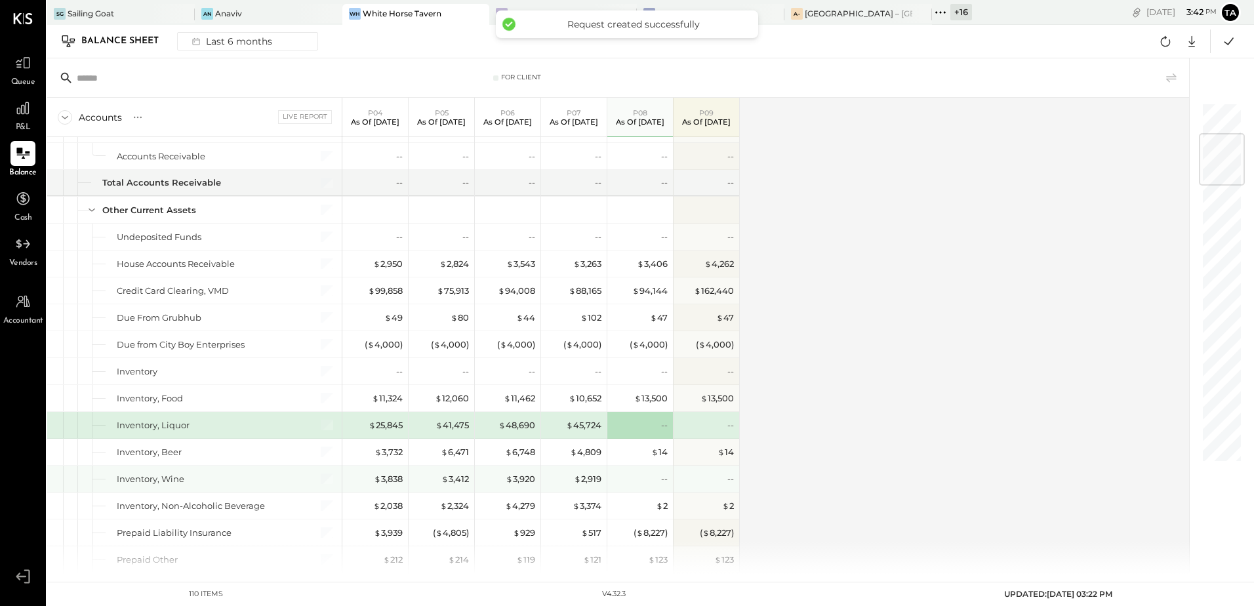
click at [650, 477] on div "--" at bounding box center [641, 479] width 52 height 12
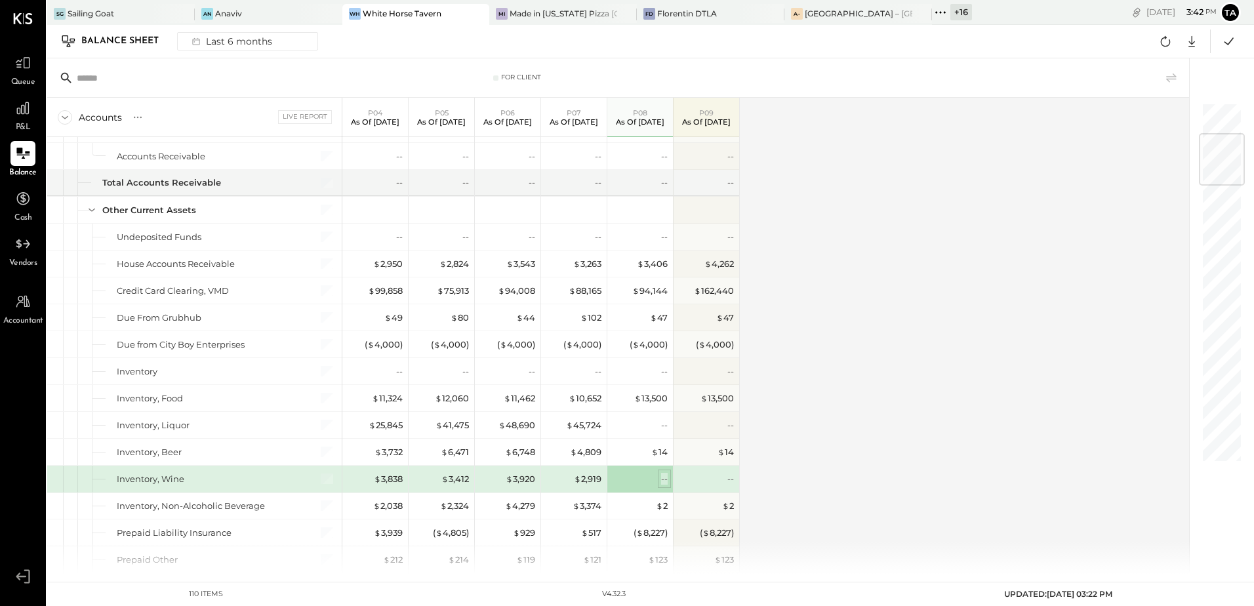
click at [663, 481] on div "--" at bounding box center [664, 479] width 7 height 12
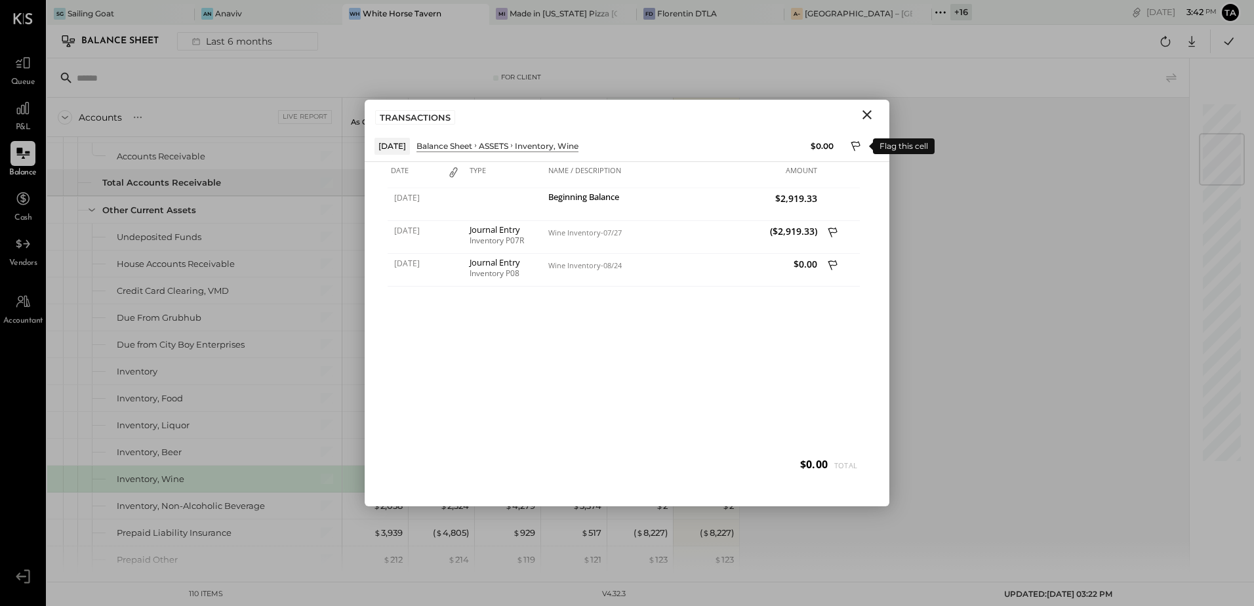
click at [854, 145] on icon at bounding box center [856, 148] width 12 height 16
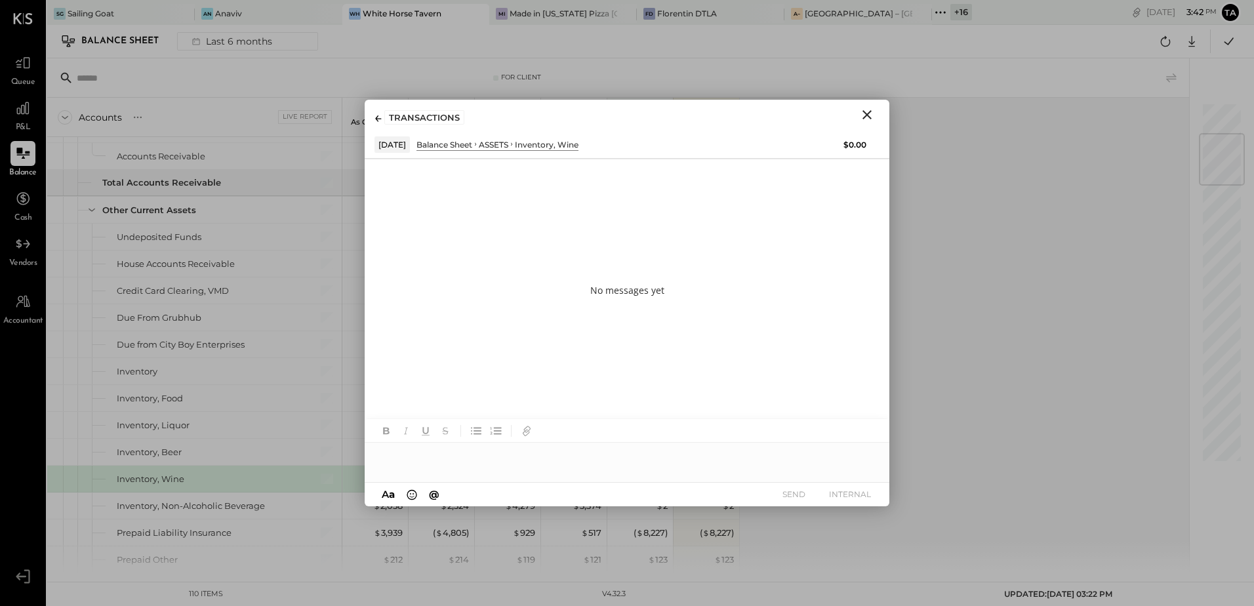
click at [555, 462] on div at bounding box center [627, 456] width 525 height 26
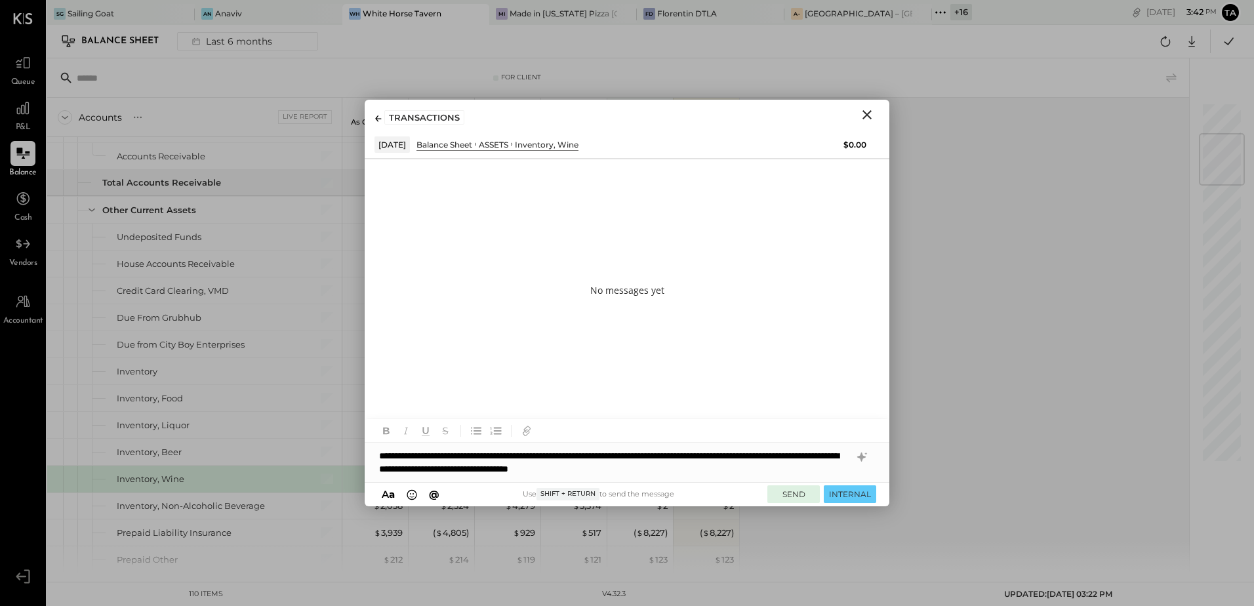
click at [789, 488] on button "SEND" at bounding box center [793, 494] width 52 height 18
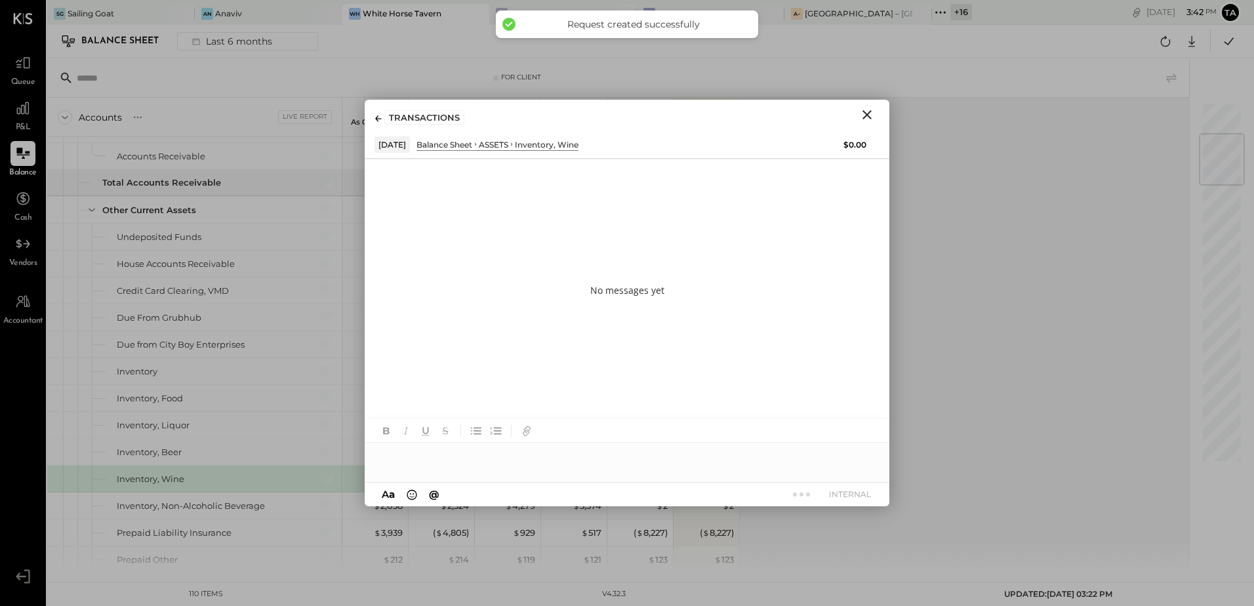
click at [871, 117] on icon "Close" at bounding box center [867, 115] width 16 height 16
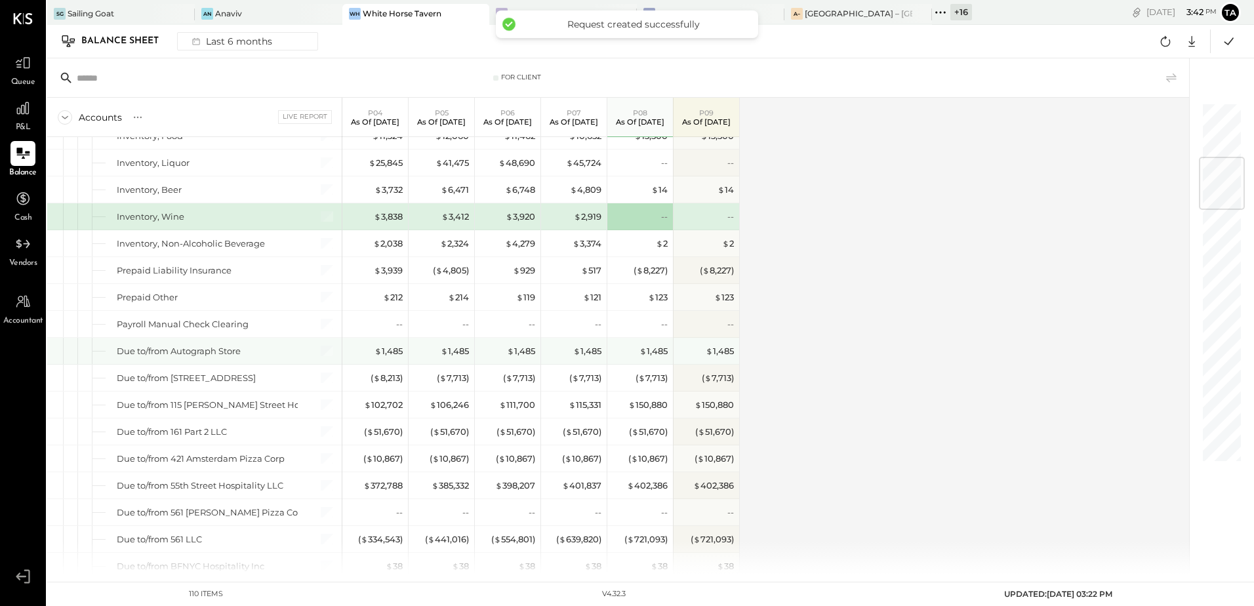
scroll to position [459, 0]
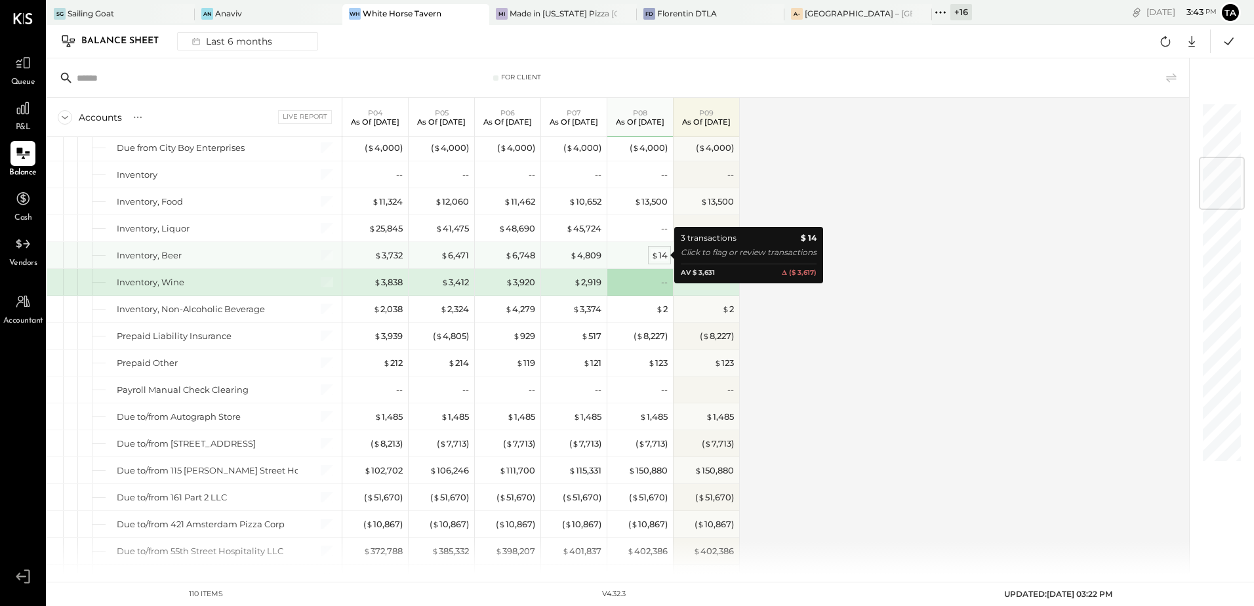
click at [655, 260] on div "$ 14" at bounding box center [659, 255] width 16 height 12
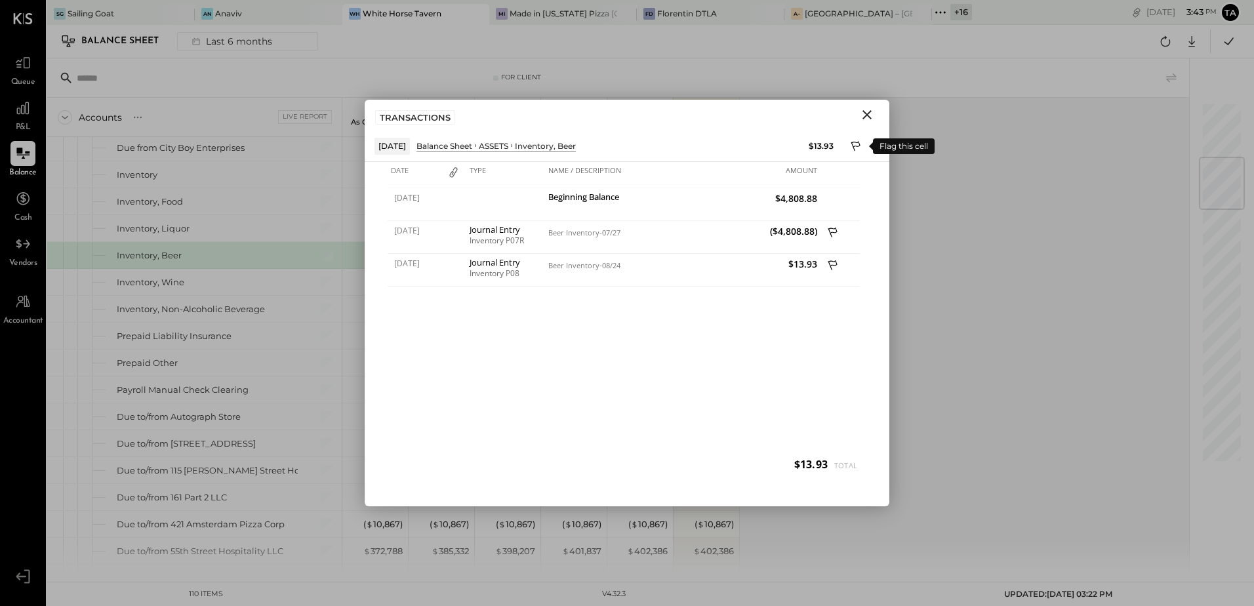
click at [856, 144] on icon at bounding box center [856, 148] width 12 height 16
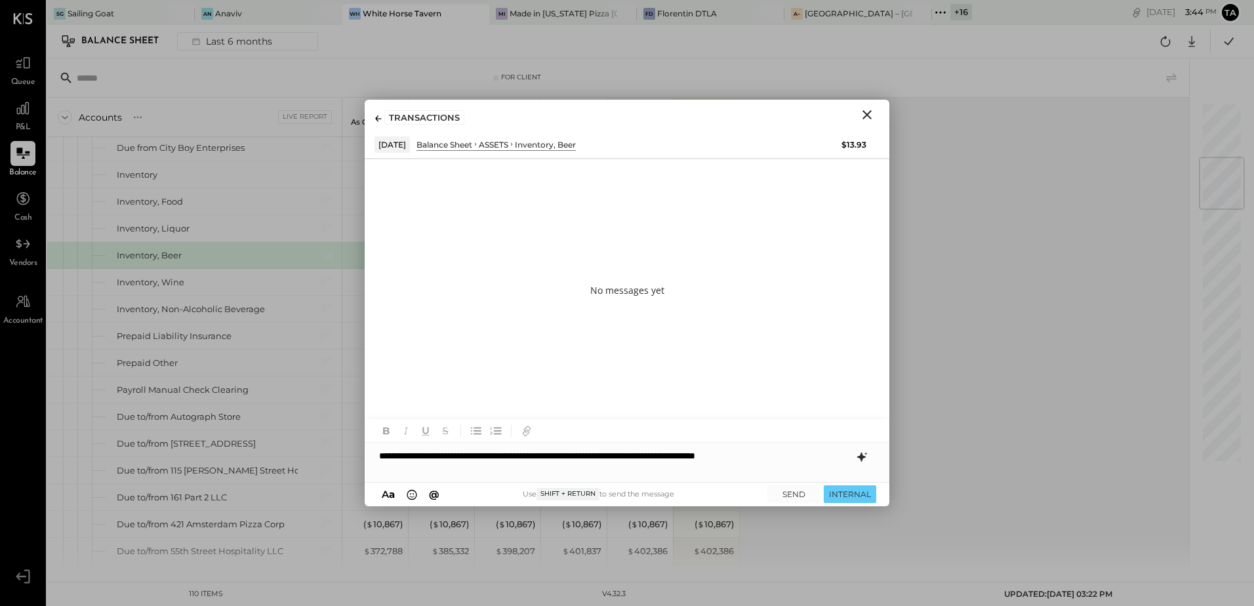
click at [860, 460] on icon at bounding box center [862, 457] width 16 height 16
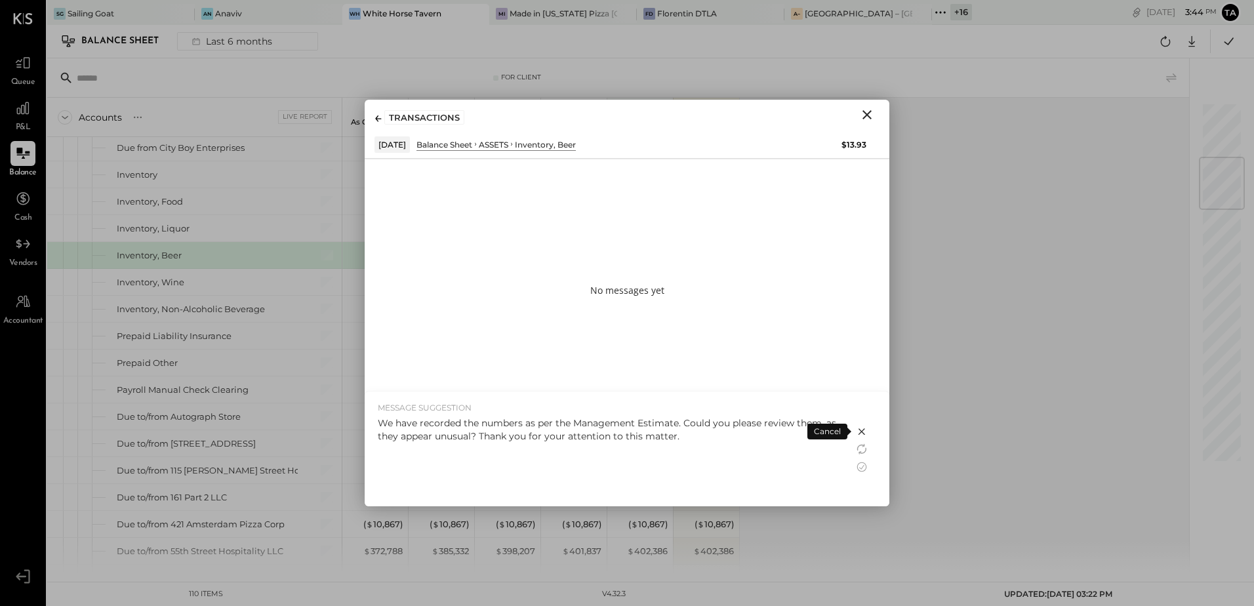
click at [709, 447] on div "We have recorded the numbers as per the Management Estimate. Could you please r…" at bounding box center [609, 457] width 463 height 83
click at [861, 467] on icon at bounding box center [862, 467] width 10 height 10
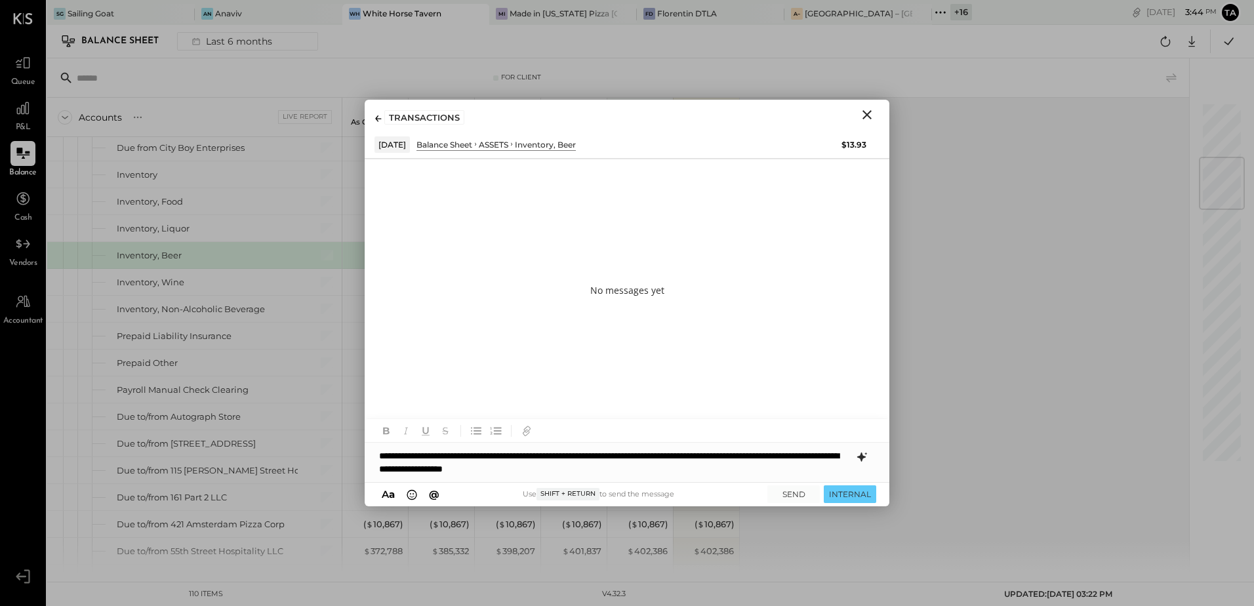
click at [681, 456] on div "**********" at bounding box center [627, 462] width 525 height 39
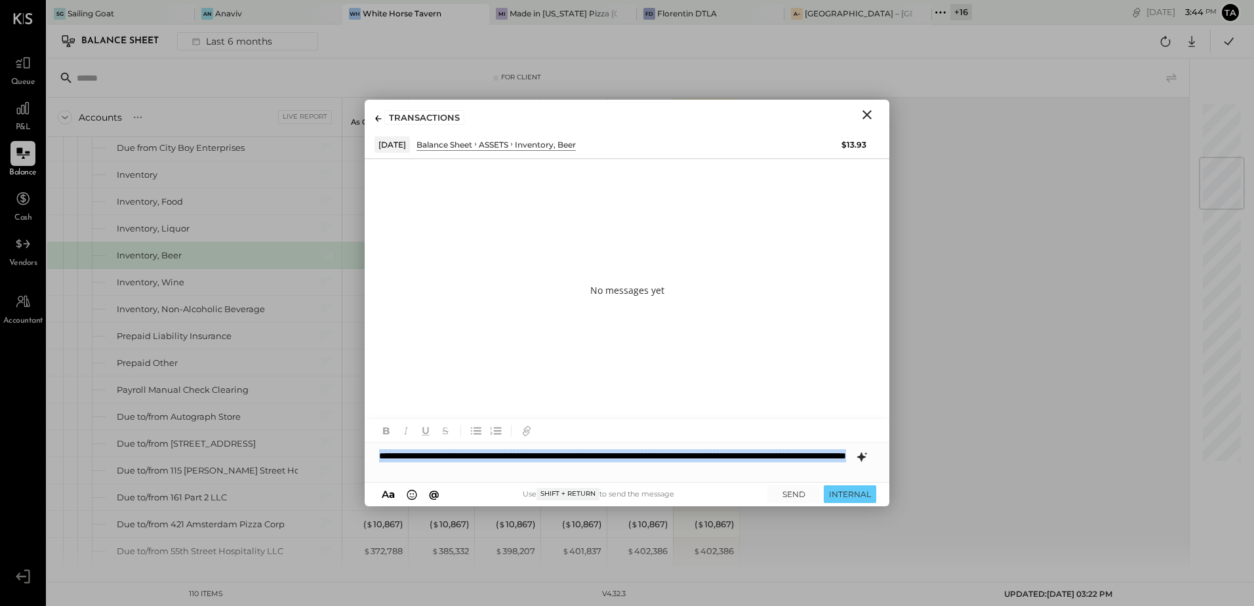
copy div "**********"
click at [796, 498] on button "SEND" at bounding box center [793, 494] width 52 height 18
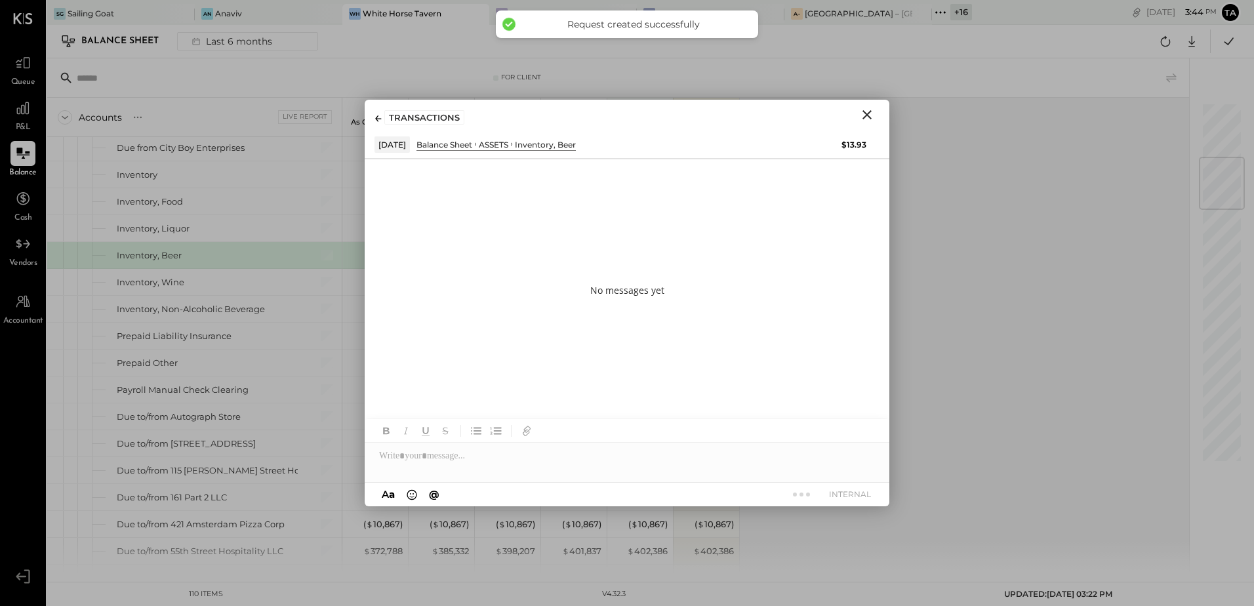
click at [868, 117] on icon "Close" at bounding box center [867, 115] width 16 height 16
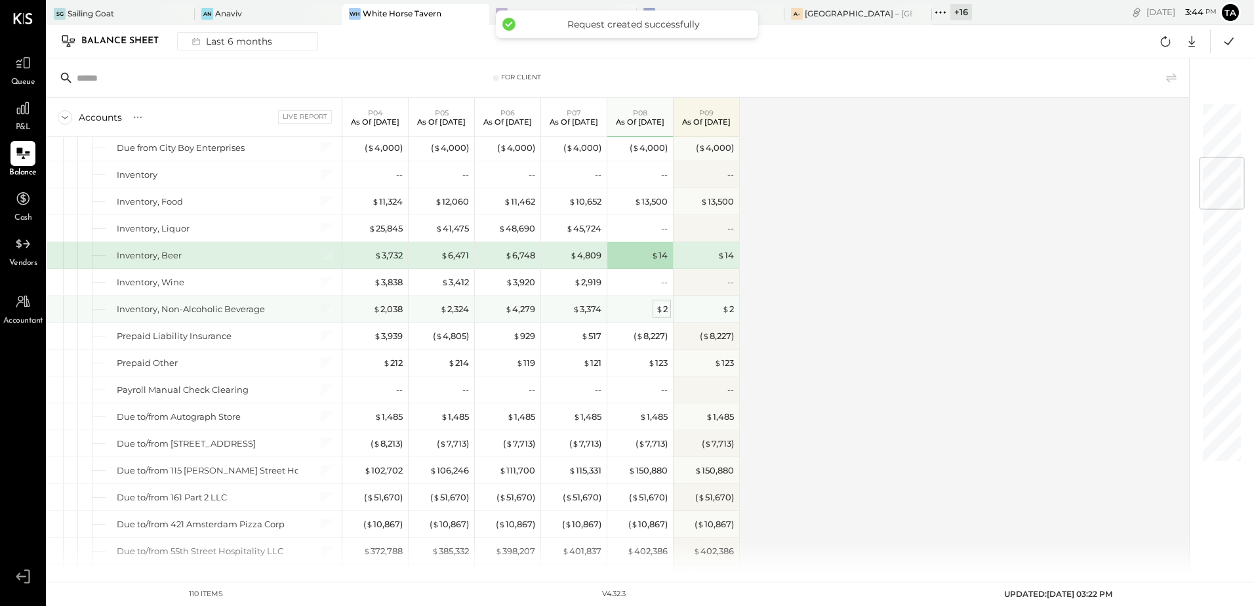
click at [658, 309] on span "$" at bounding box center [659, 309] width 7 height 10
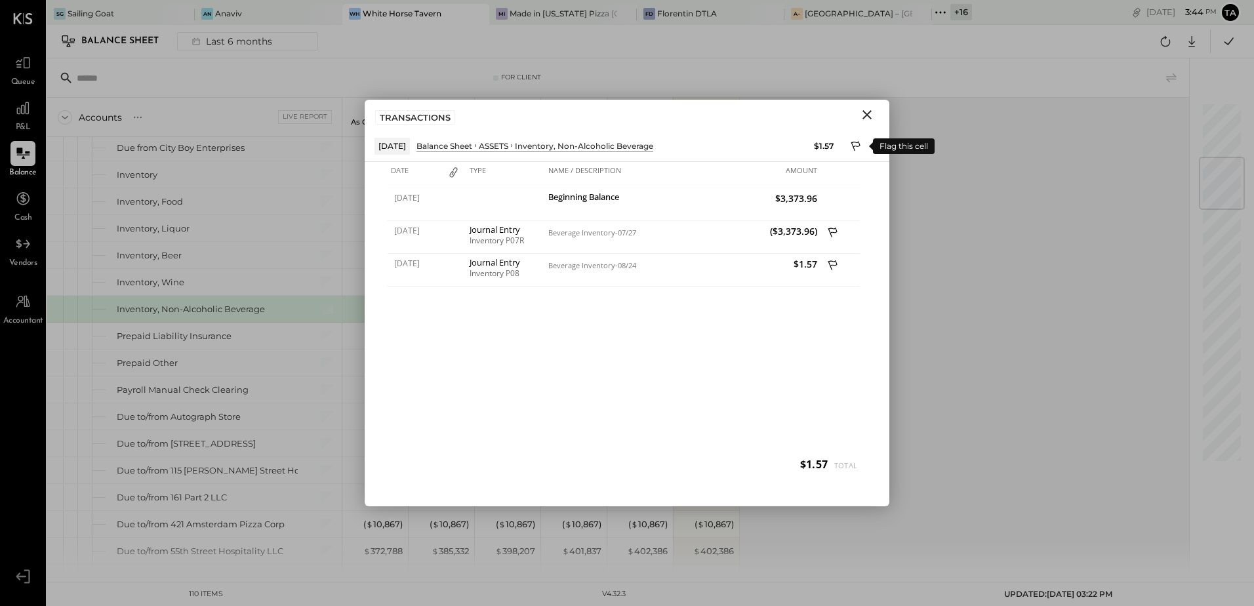
click at [857, 144] on icon at bounding box center [856, 148] width 12 height 16
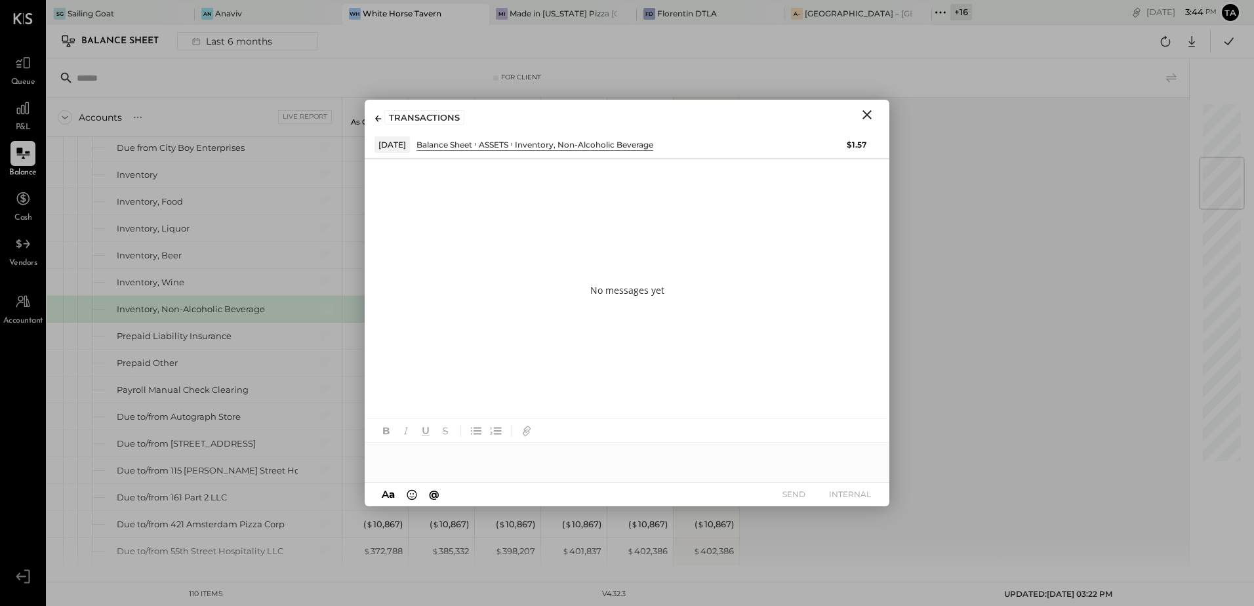
click at [484, 473] on div at bounding box center [627, 450] width 525 height 63
click at [488, 469] on div at bounding box center [627, 450] width 525 height 63
click at [488, 464] on div at bounding box center [627, 456] width 525 height 26
paste div
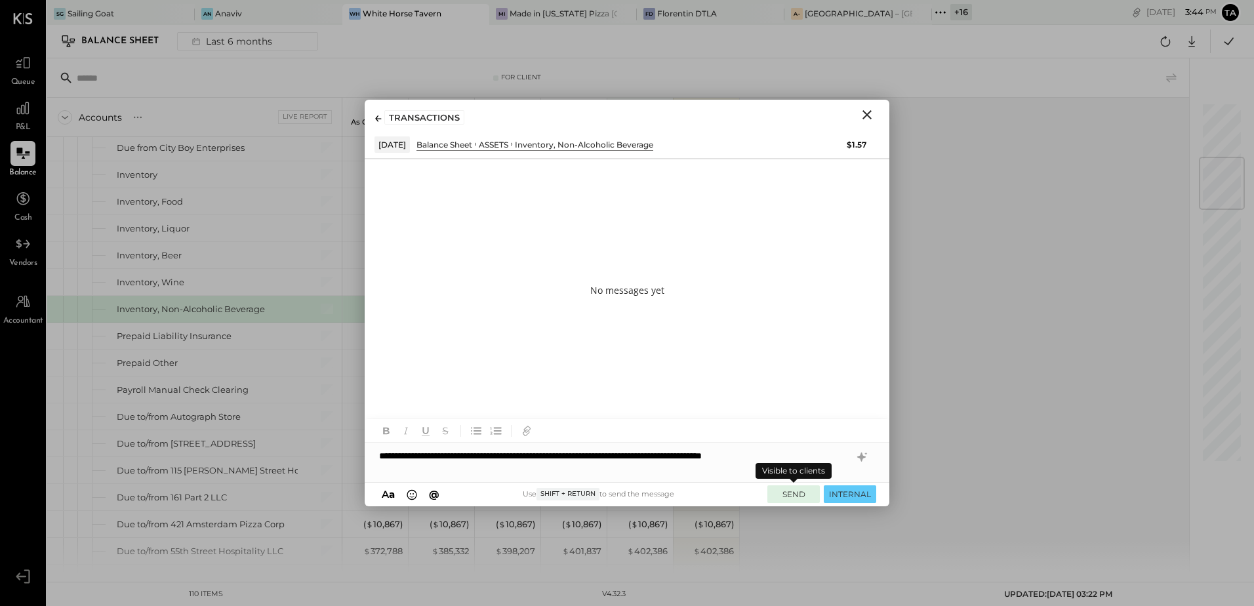
click at [793, 491] on button "SEND" at bounding box center [793, 494] width 52 height 18
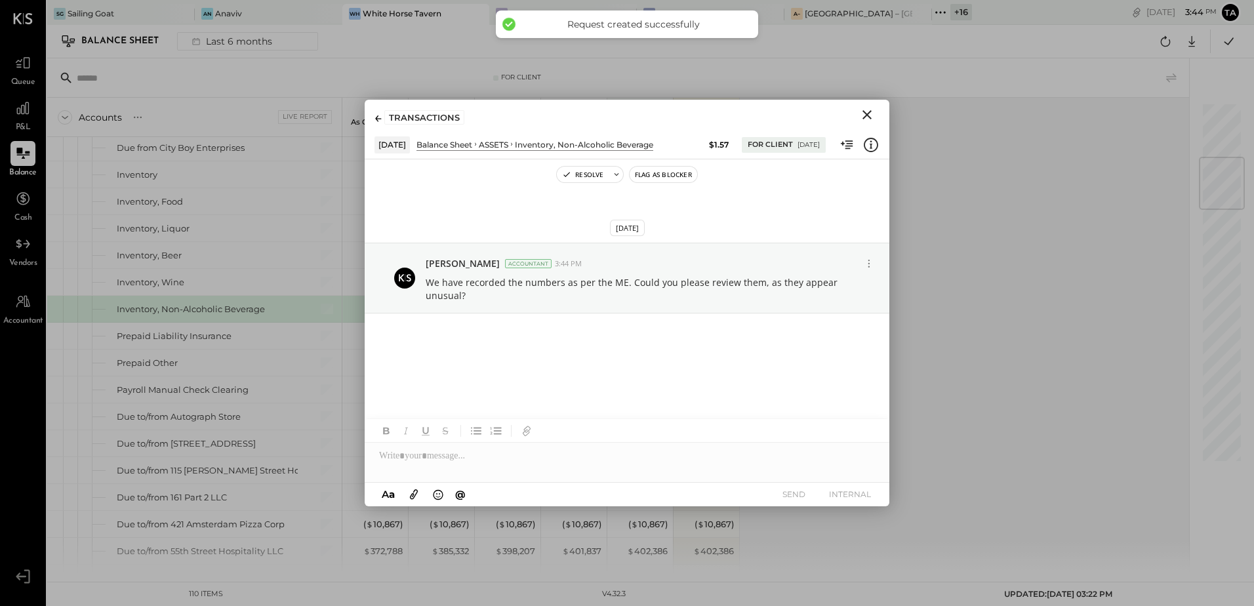
click at [866, 118] on icon "Close" at bounding box center [867, 115] width 16 height 16
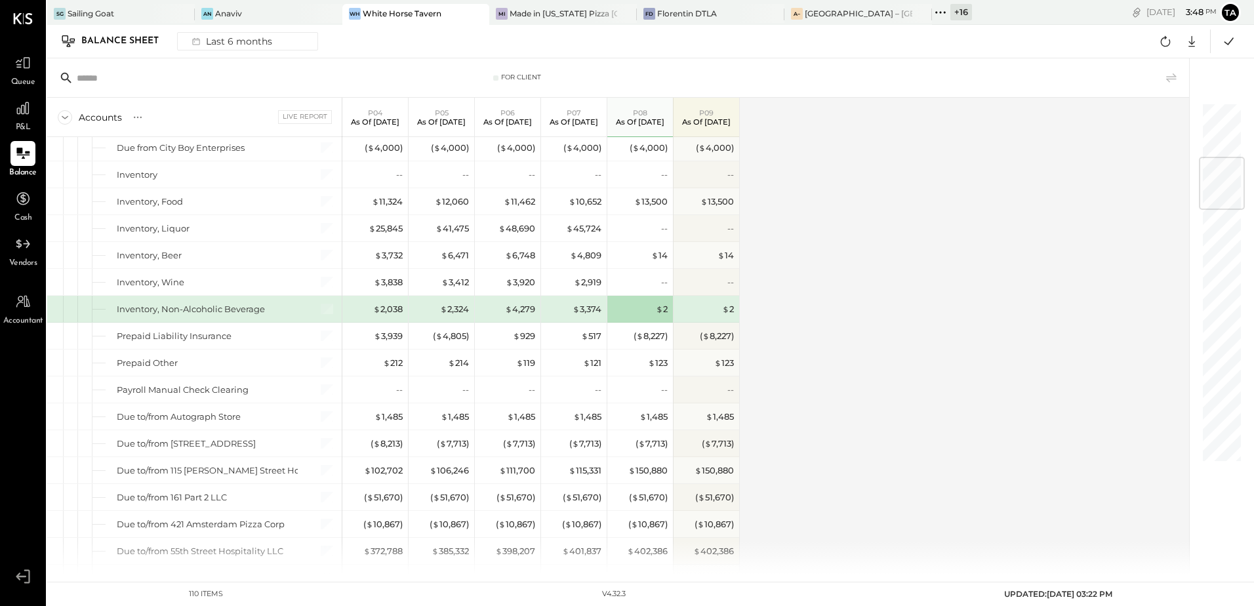
drag, startPoint x: 880, startPoint y: 376, endPoint x: 751, endPoint y: 460, distance: 153.5
click at [880, 376] on div "Accounts S GL Live Report P04 As of [DATE] P05 As of [DATE] P06 As of [DATE] P0…" at bounding box center [618, 336] width 1143 height 476
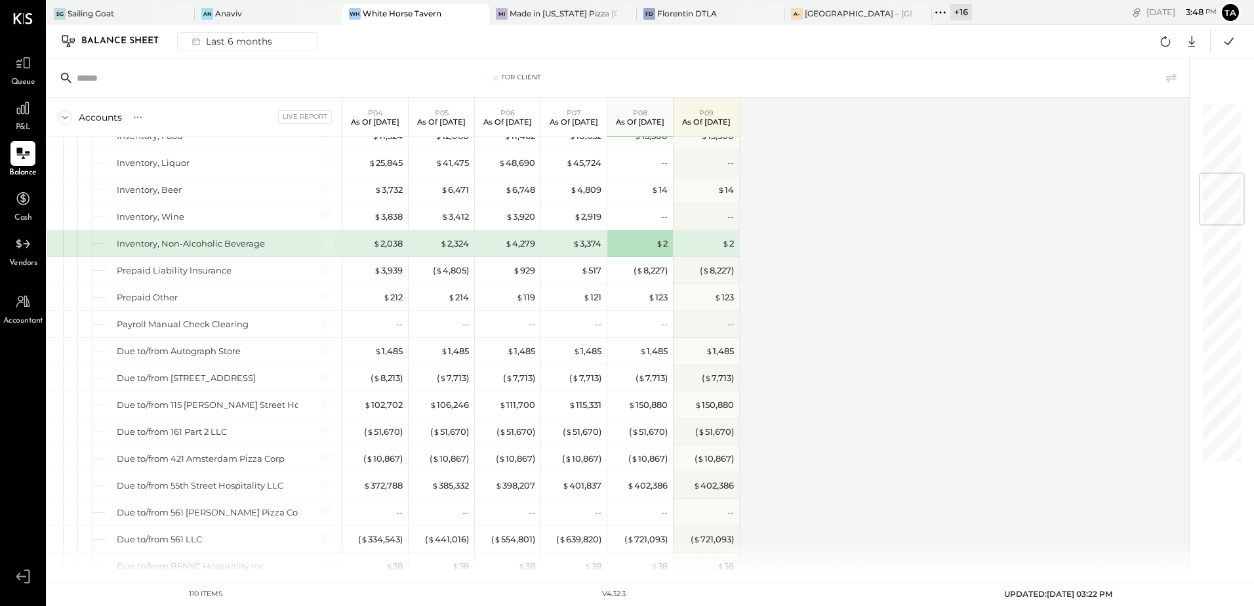
scroll to position [590, 0]
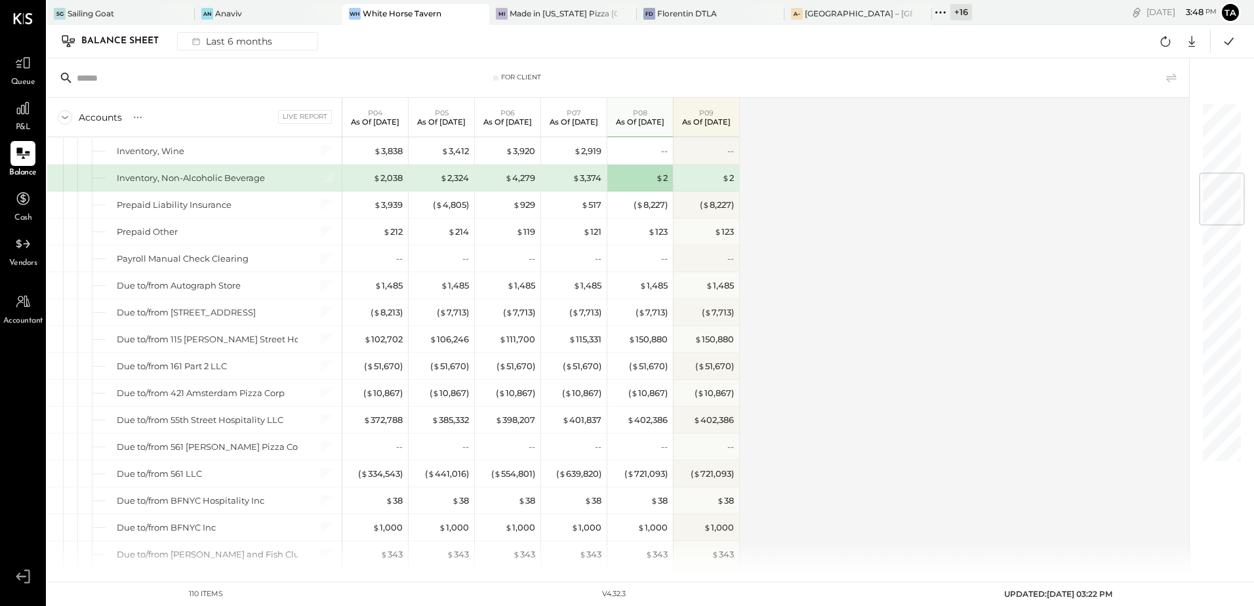
click at [919, 343] on div "Accounts S GL Live Report P04 As of [DATE] P05 As of [DATE] P06 As of [DATE] P0…" at bounding box center [618, 336] width 1143 height 476
click at [825, 405] on div "Accounts S GL Live Report P04 As of [DATE] P05 As of [DATE] P06 As of [DATE] P0…" at bounding box center [618, 336] width 1143 height 476
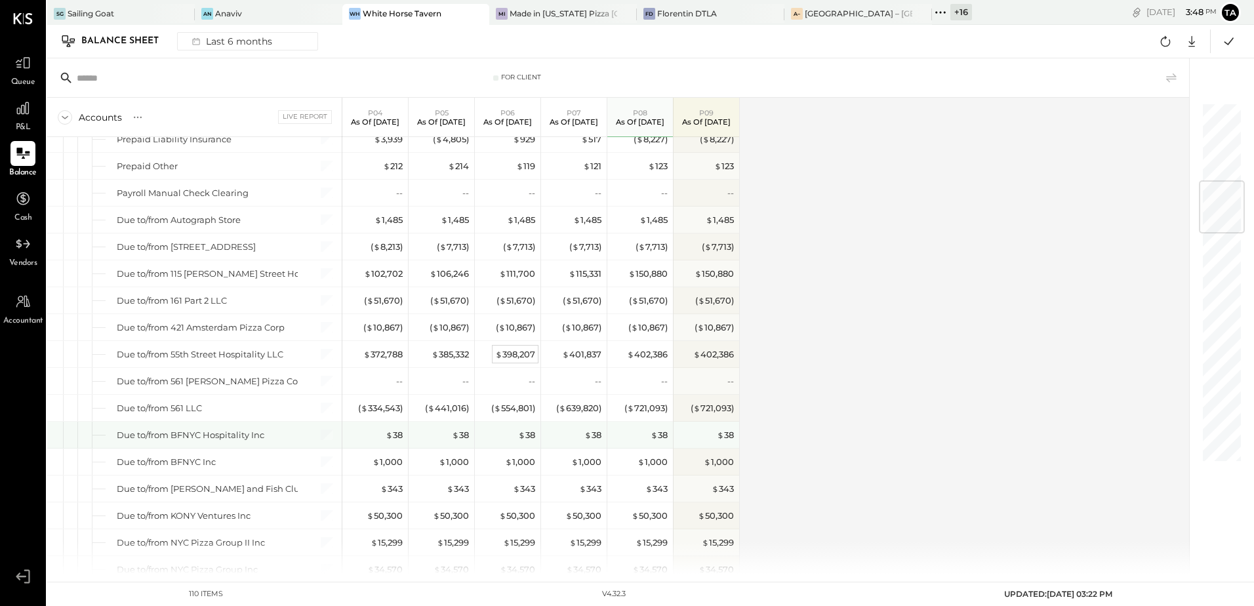
scroll to position [721, 0]
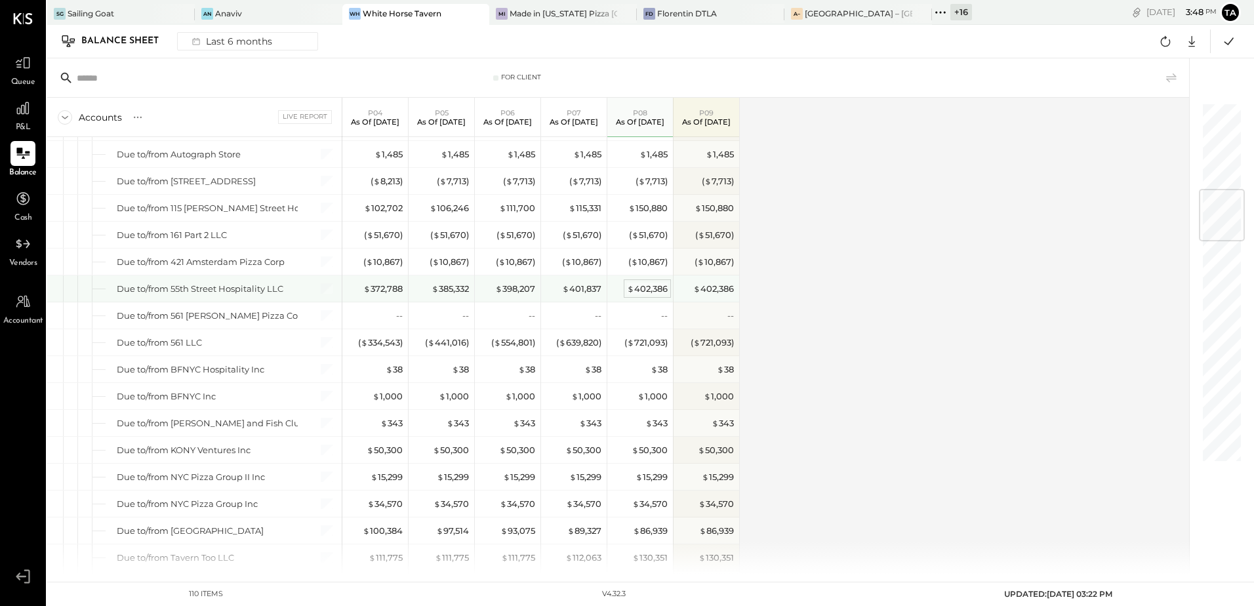
click at [653, 287] on div "$ 402,386" at bounding box center [647, 289] width 41 height 12
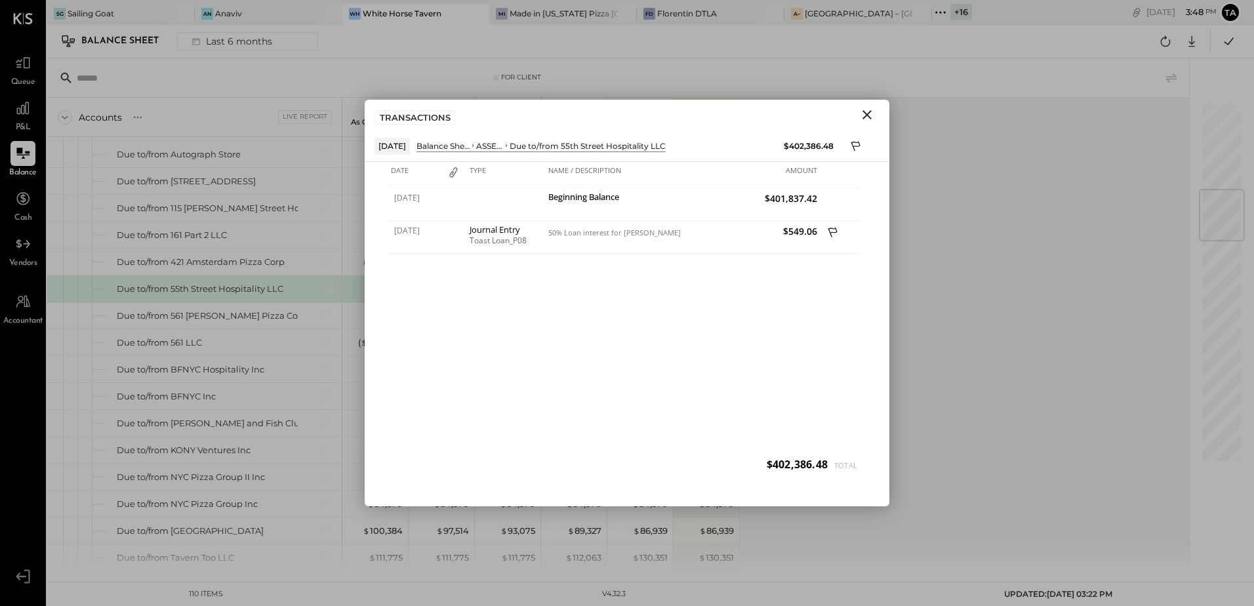
click at [867, 119] on icon "Close" at bounding box center [867, 115] width 16 height 16
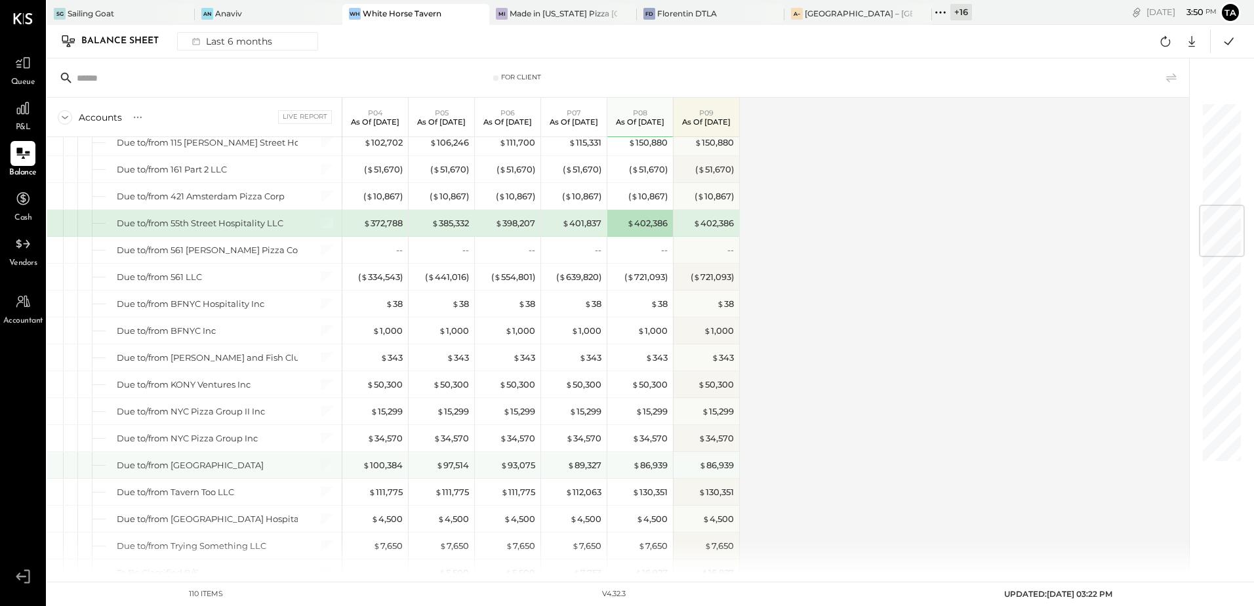
scroll to position [852, 0]
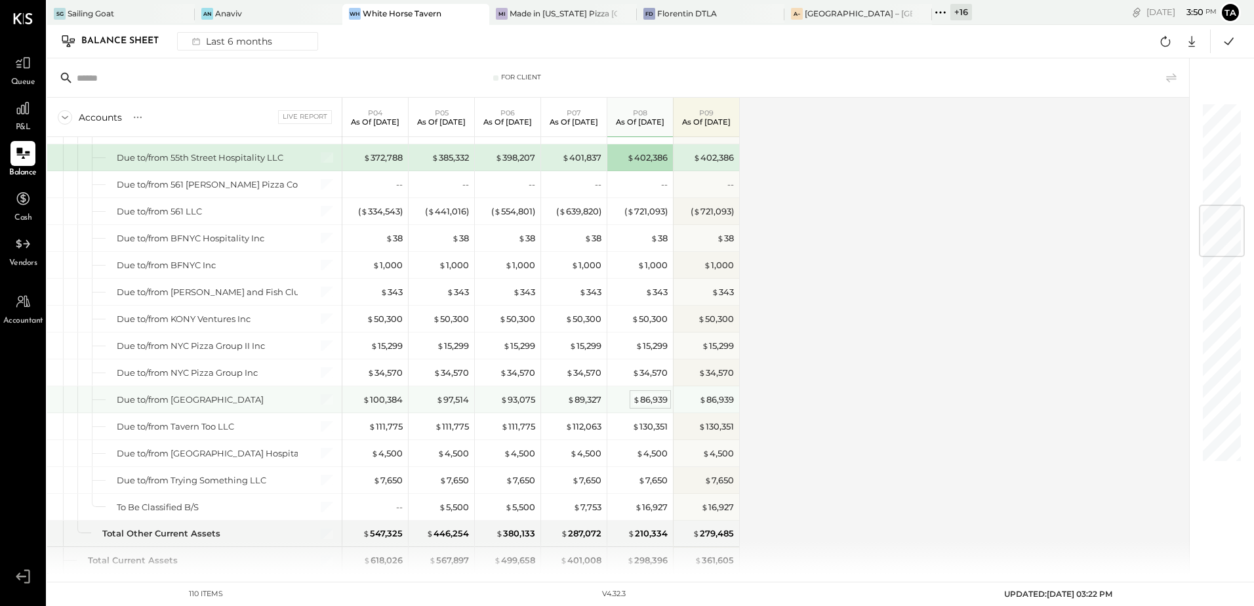
click at [654, 402] on div "$ 86,939" at bounding box center [650, 399] width 35 height 12
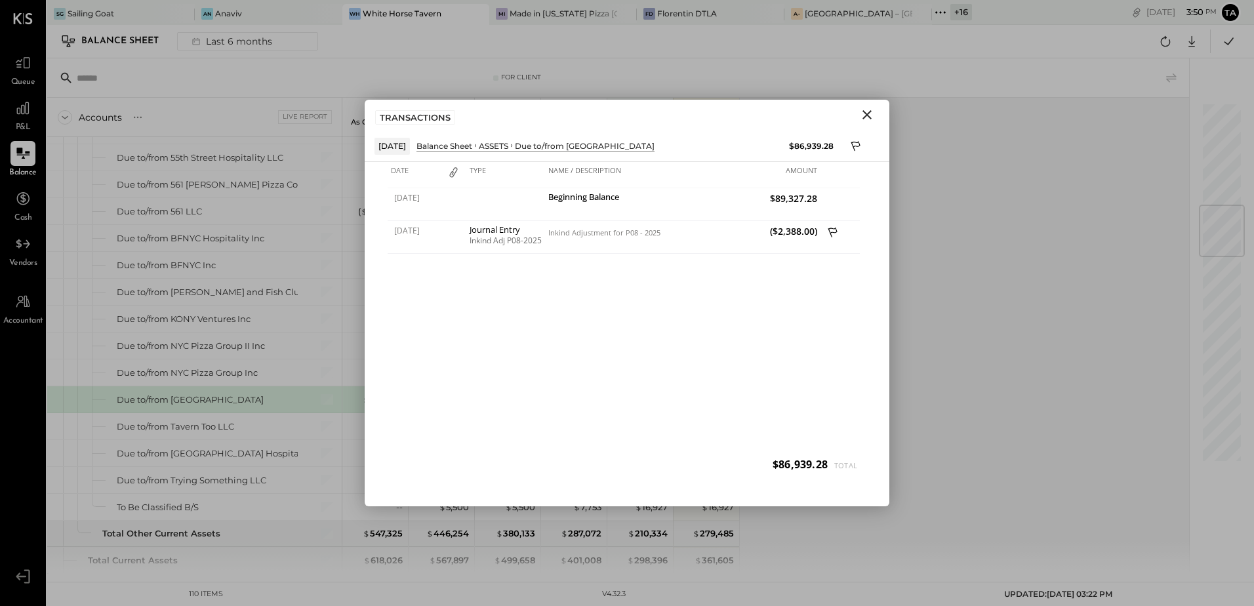
click at [867, 117] on icon "Close" at bounding box center [867, 115] width 16 height 16
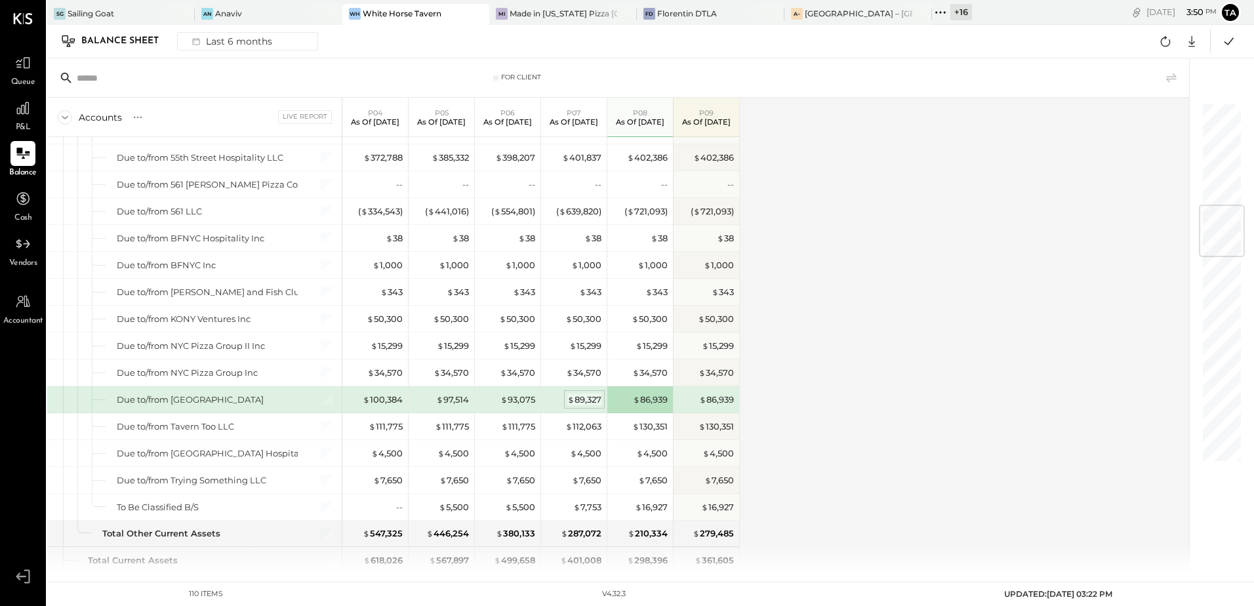
click at [580, 394] on div "$ 89,327" at bounding box center [584, 399] width 34 height 12
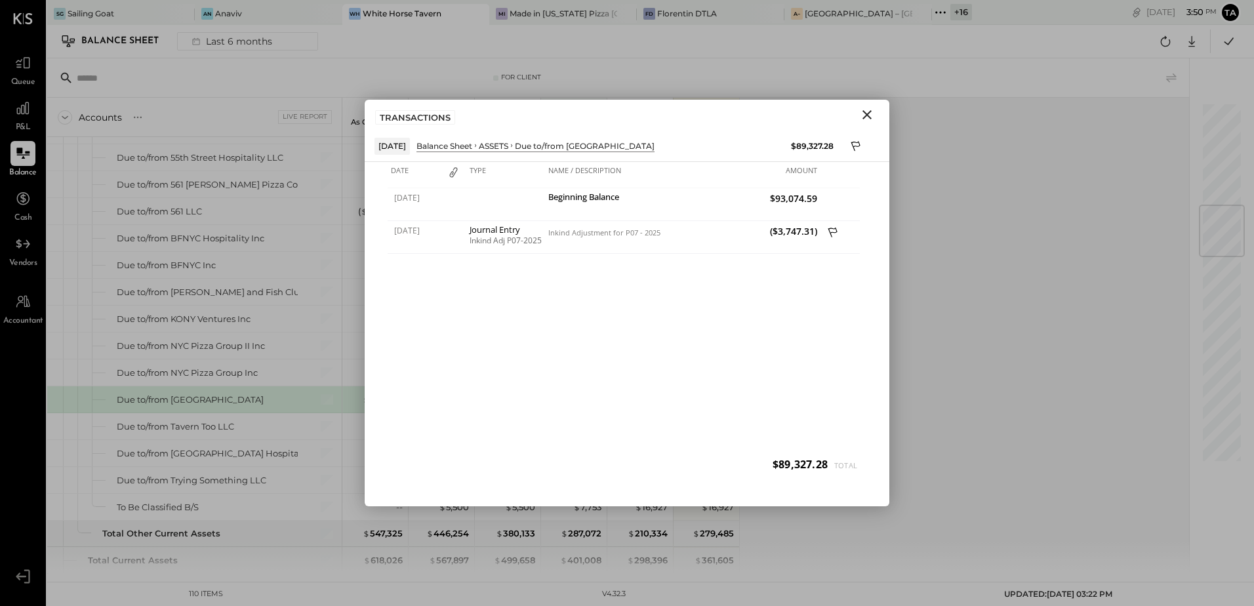
click at [870, 119] on icon "Close" at bounding box center [866, 114] width 9 height 9
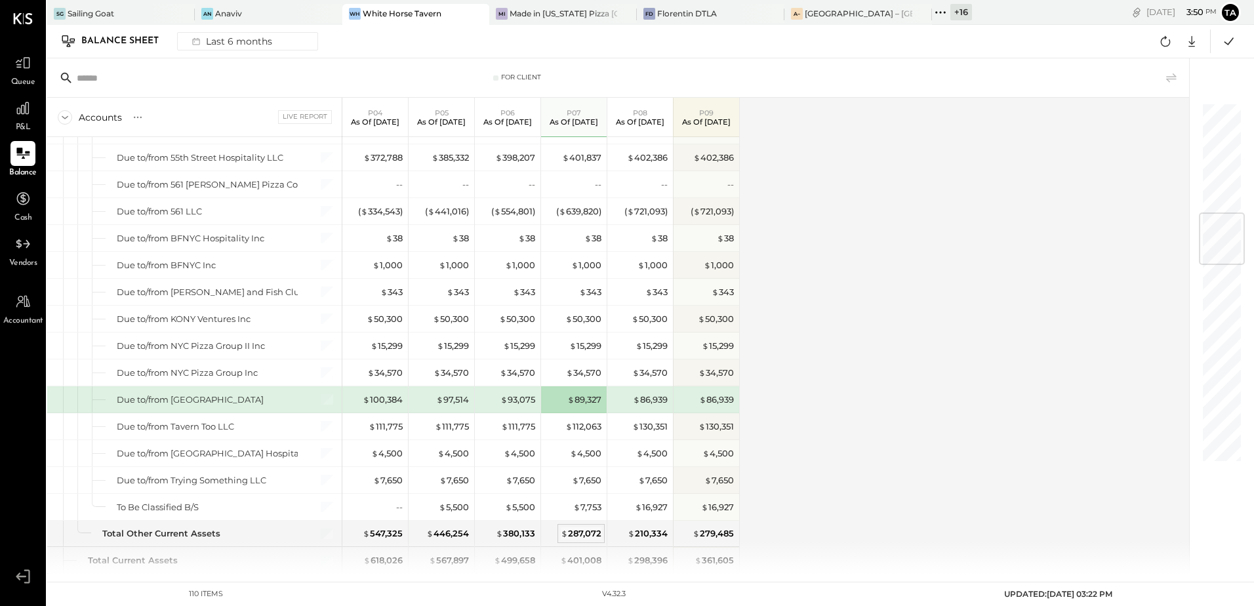
scroll to position [918, 0]
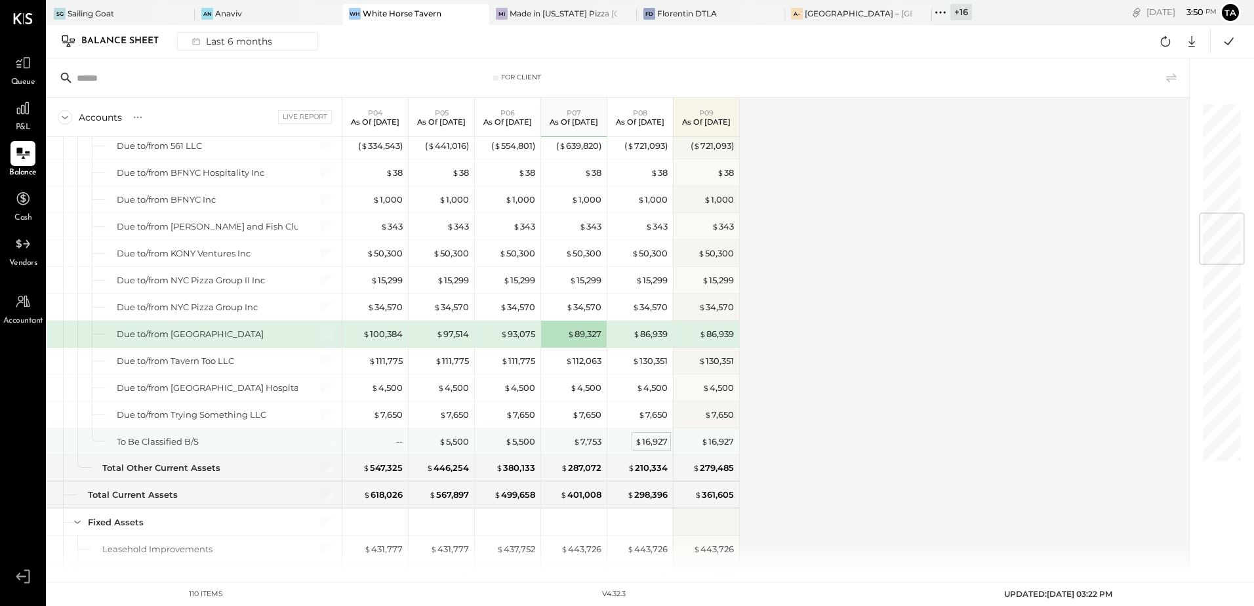
click at [654, 442] on div "$ 16,927" at bounding box center [651, 441] width 33 height 12
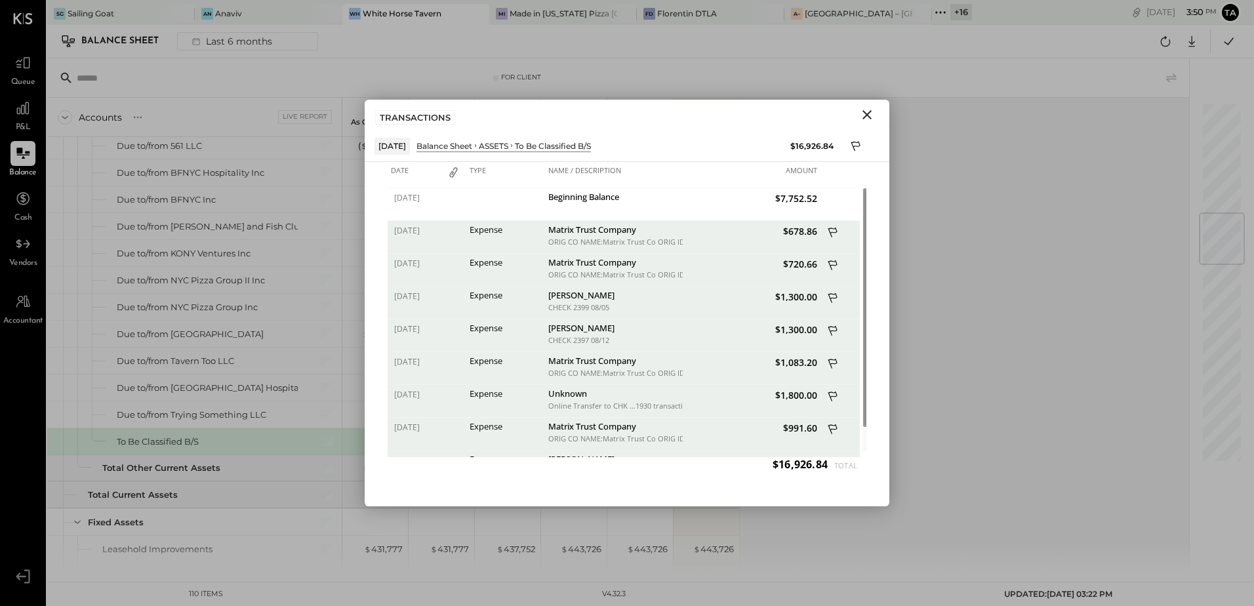
click at [865, 119] on icon "Close" at bounding box center [867, 115] width 16 height 16
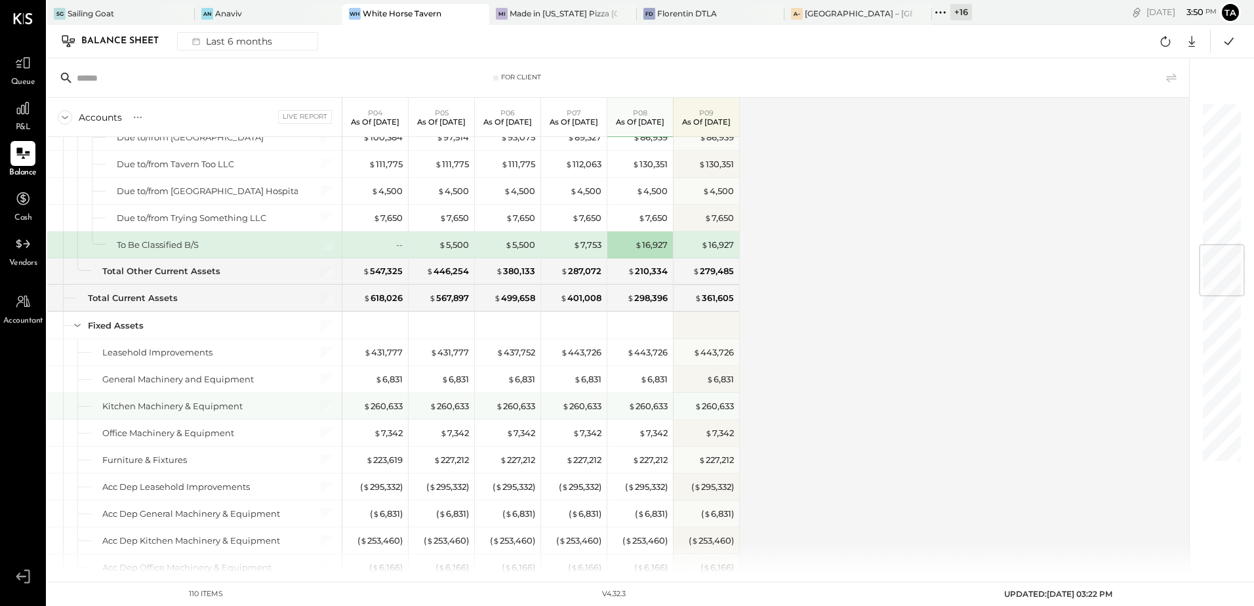
scroll to position [1180, 0]
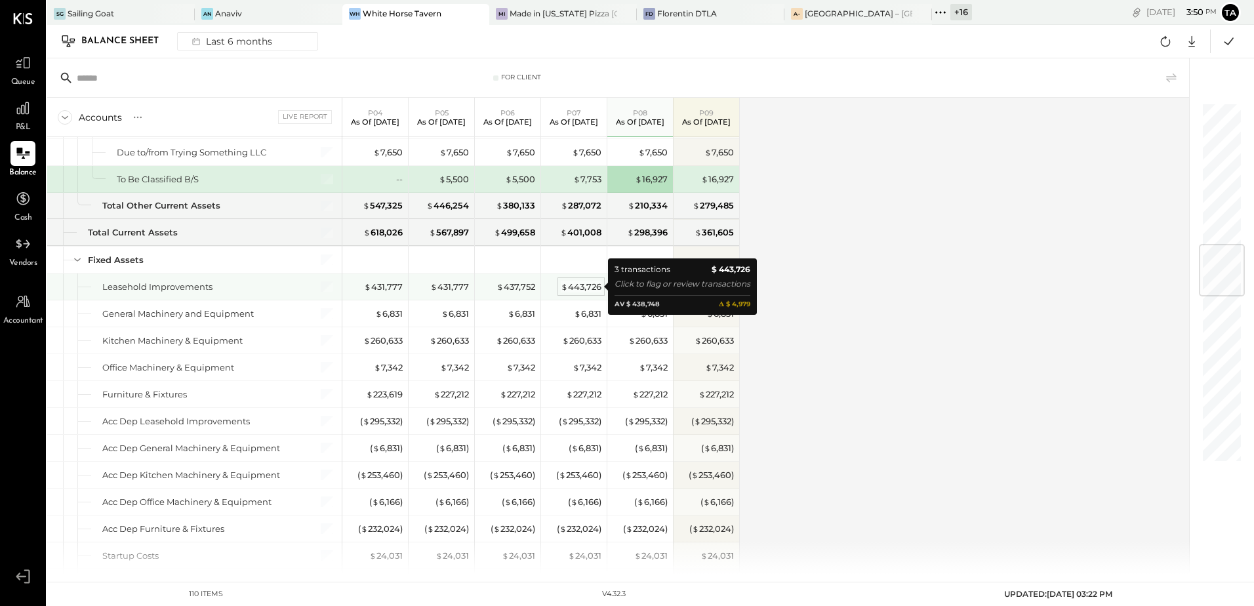
click at [571, 285] on div "$ 443,726" at bounding box center [581, 287] width 41 height 12
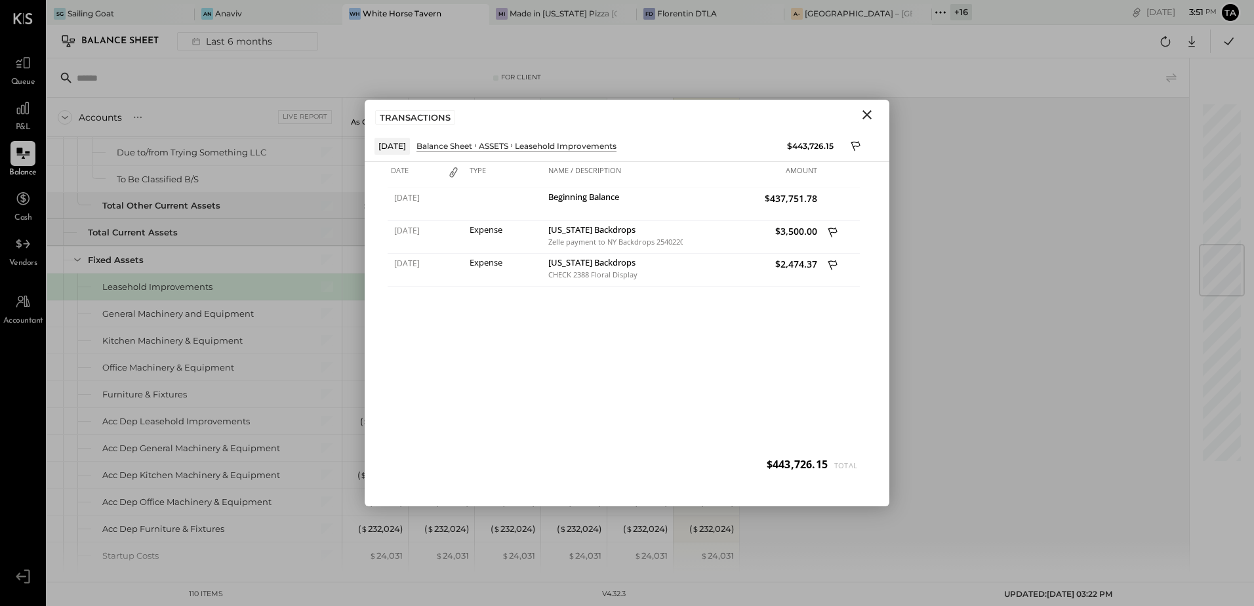
click at [869, 115] on icon "Close" at bounding box center [867, 115] width 16 height 16
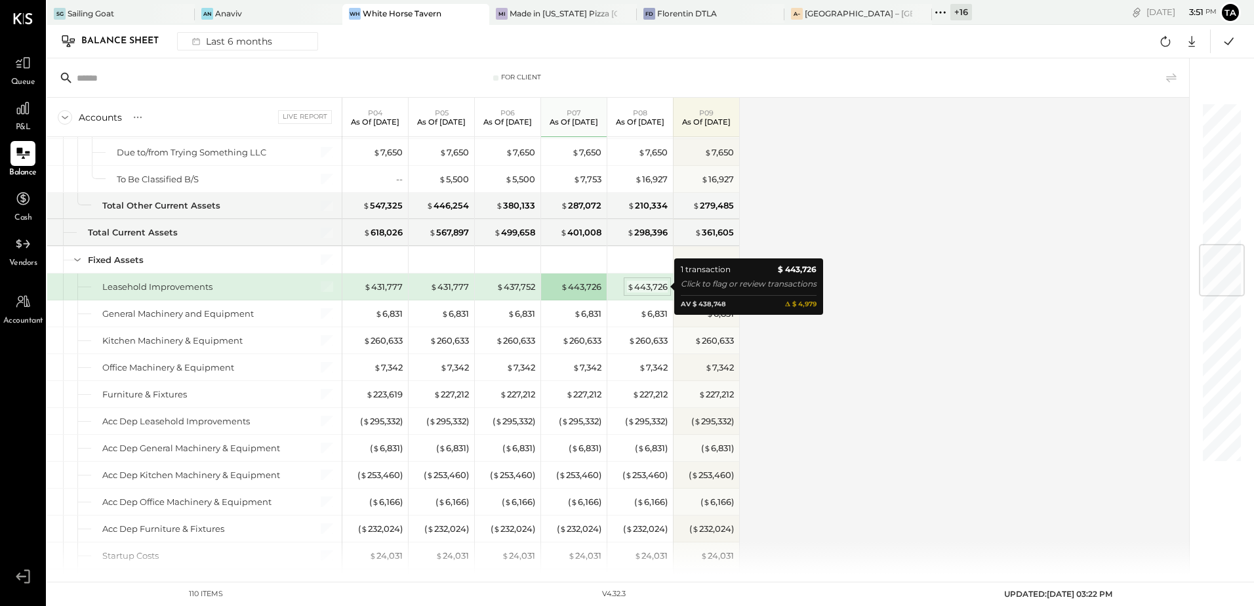
click at [643, 287] on div "$ 443,726" at bounding box center [647, 287] width 41 height 12
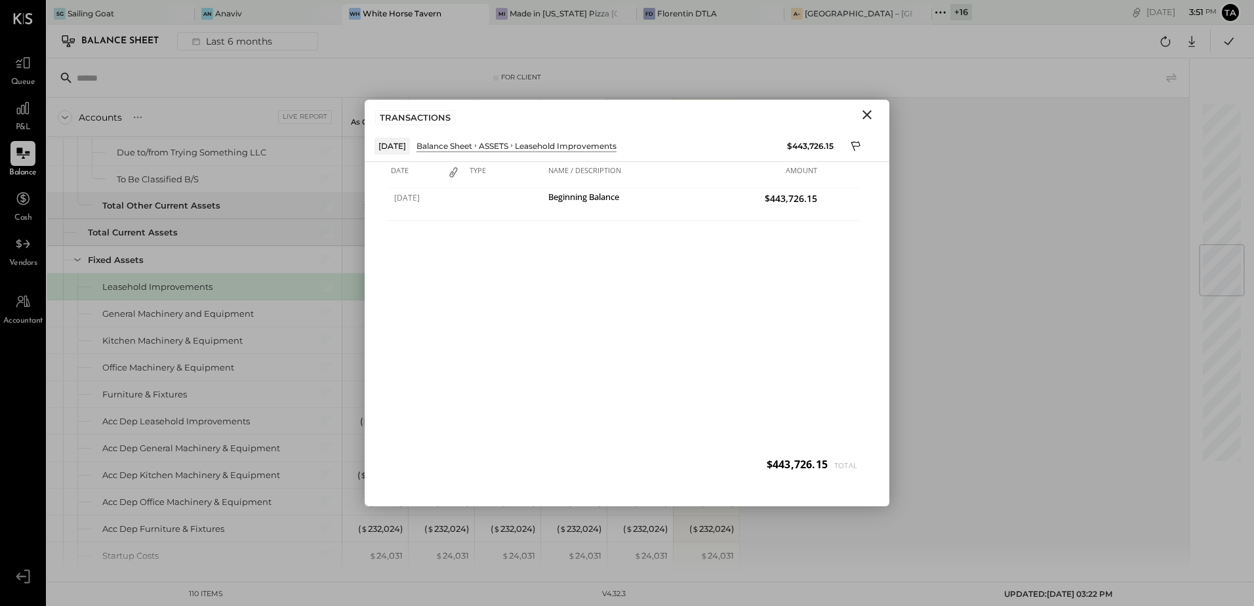
click at [870, 112] on icon "Close" at bounding box center [866, 114] width 9 height 9
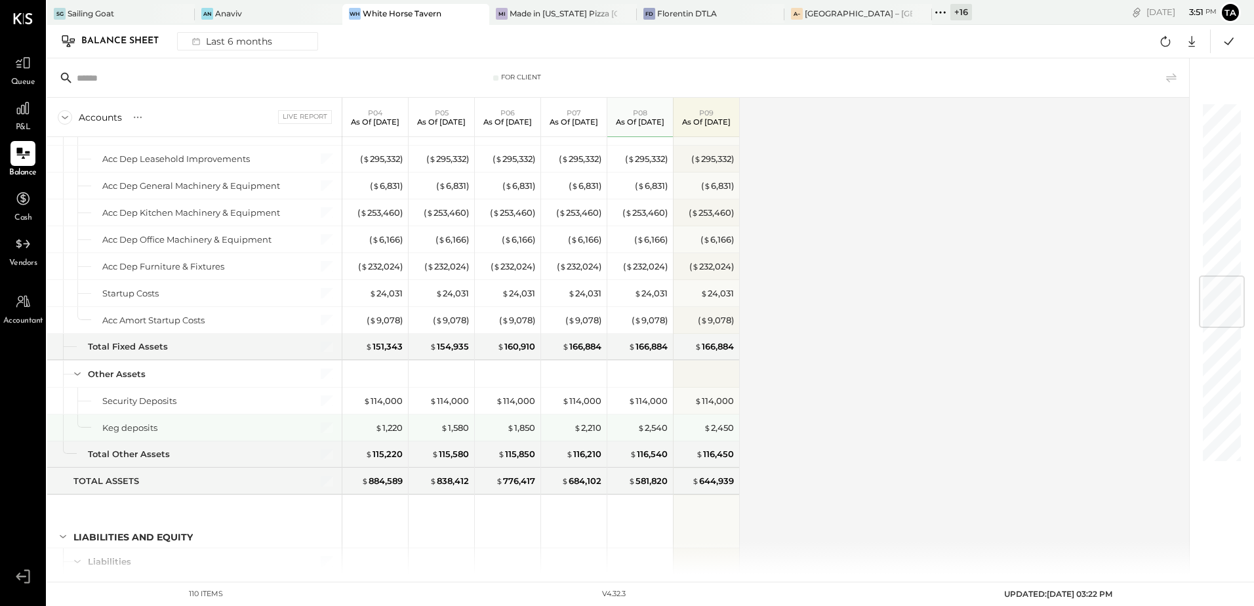
scroll to position [1508, 0]
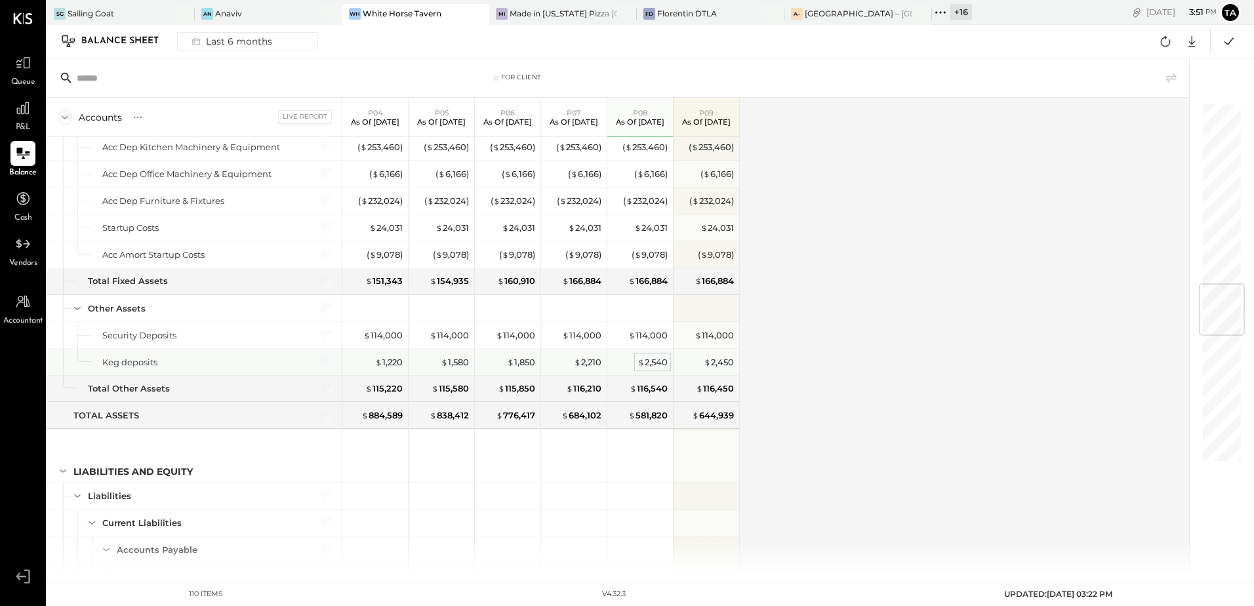
click at [650, 364] on div "$ 2,540" at bounding box center [652, 362] width 30 height 12
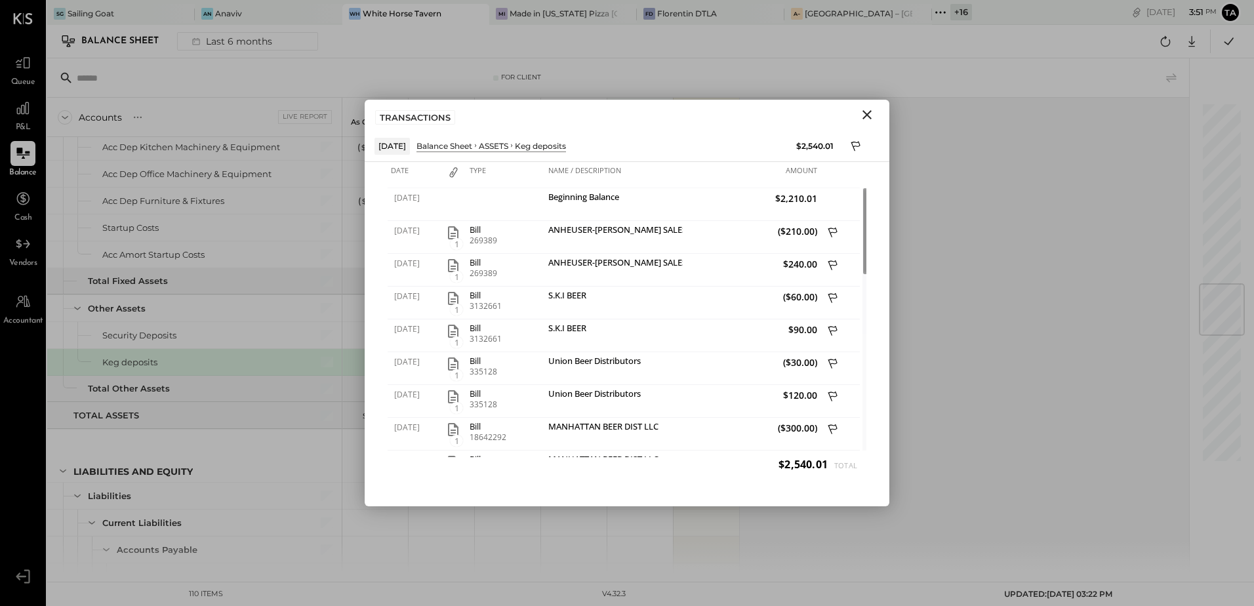
click at [866, 116] on icon "Close" at bounding box center [866, 114] width 9 height 9
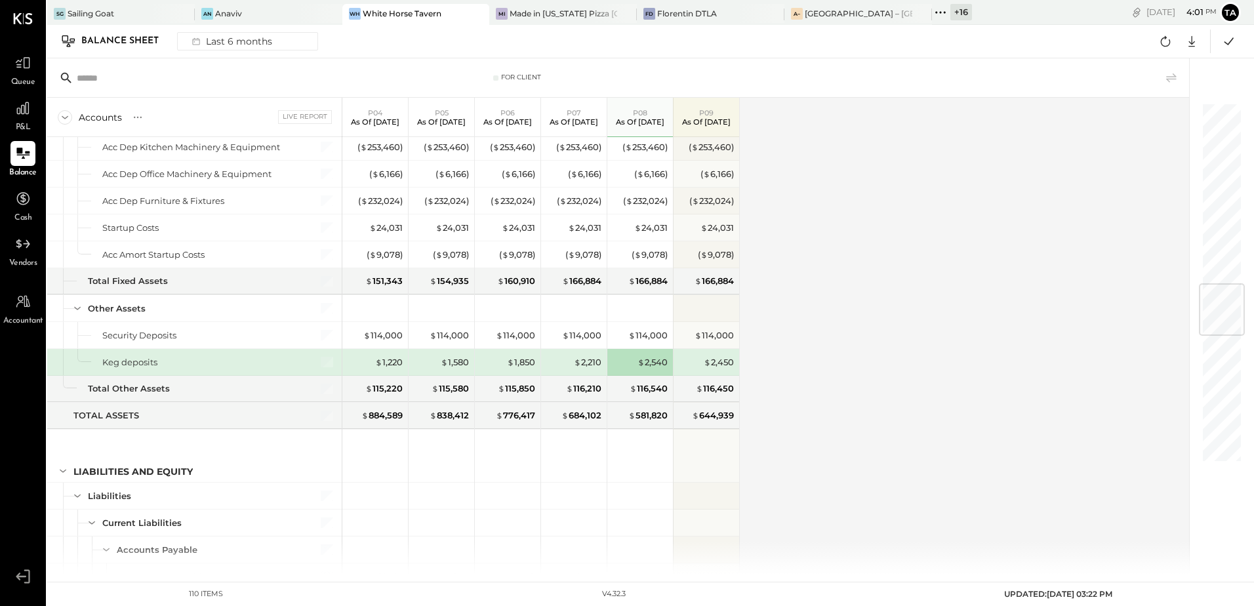
click at [842, 399] on div "Accounts S GL Live Report P04 As of [DATE] P05 As of [DATE] P06 As of [DATE] P0…" at bounding box center [618, 336] width 1143 height 476
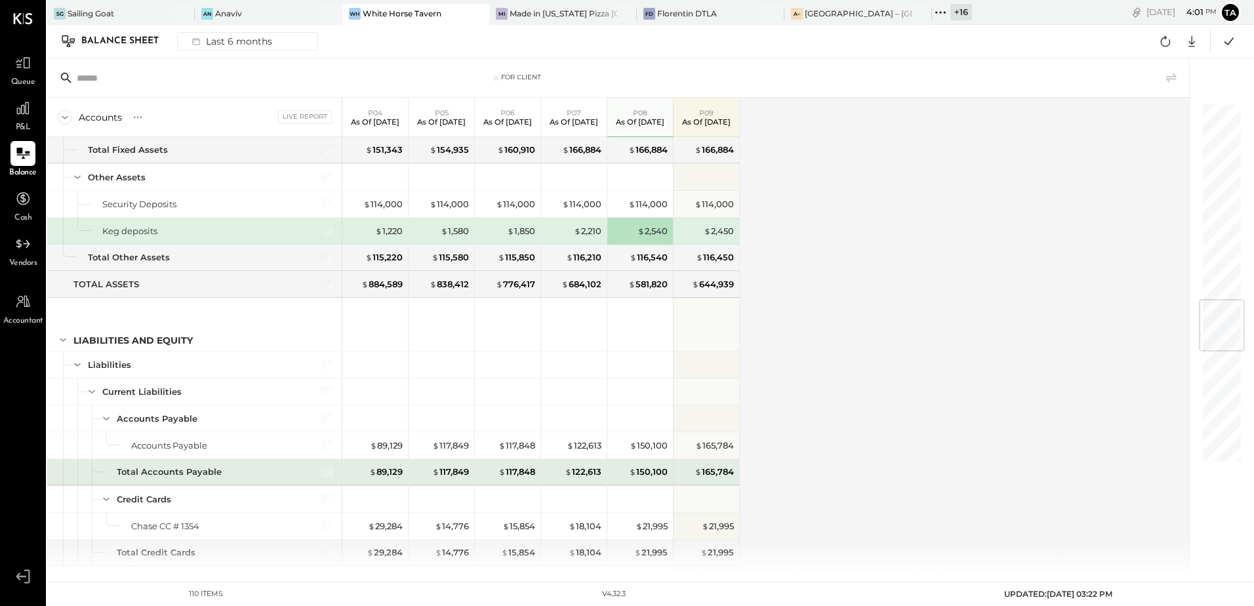
scroll to position [1836, 0]
